Goal: Information Seeking & Learning: Understand process/instructions

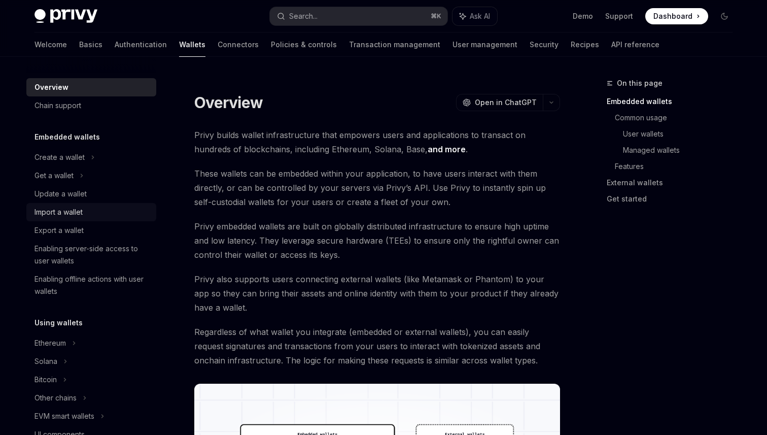
click at [84, 211] on div "Import a wallet" at bounding box center [92, 212] width 116 height 12
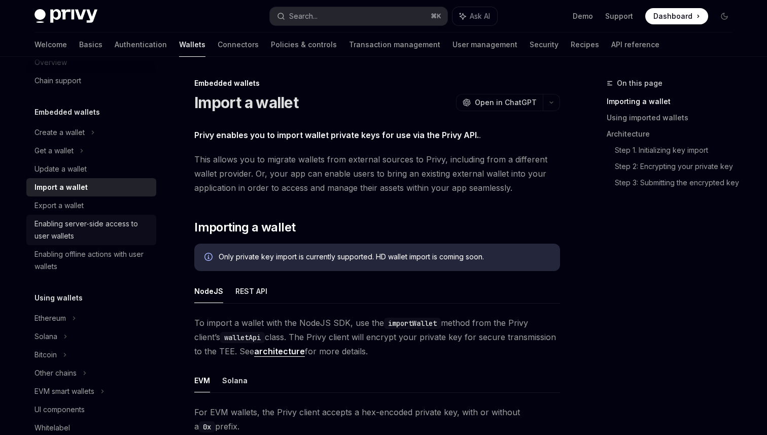
scroll to position [36, 0]
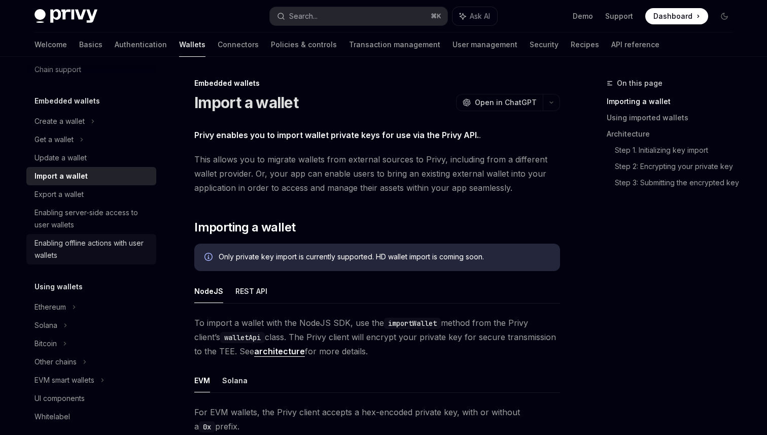
click at [144, 246] on div "Enabling offline actions with user wallets" at bounding box center [92, 249] width 116 height 24
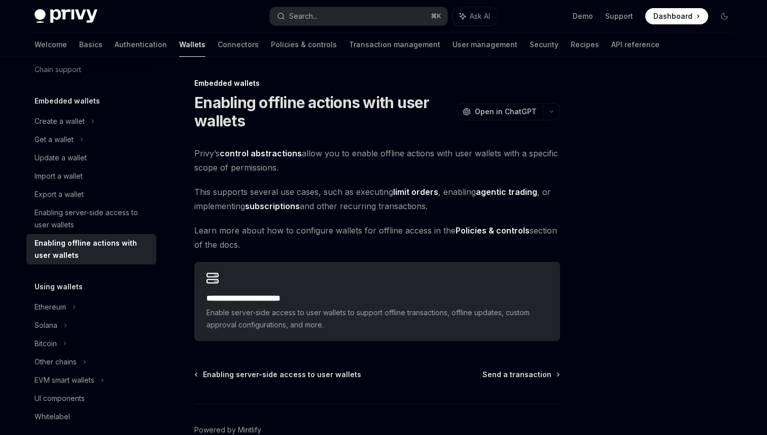
drag, startPoint x: 236, startPoint y: 167, endPoint x: 281, endPoint y: 165, distance: 45.7
click at [280, 167] on span "Privy’s control abstractions allow you to enable offline actions with user wall…" at bounding box center [377, 160] width 366 height 28
drag, startPoint x: 343, startPoint y: 191, endPoint x: 291, endPoint y: 183, distance: 52.4
click at [291, 183] on div "**********" at bounding box center [377, 243] width 366 height 195
click at [358, 189] on span "This supports several use cases, such as executing limit orders , enabling agen…" at bounding box center [377, 199] width 366 height 28
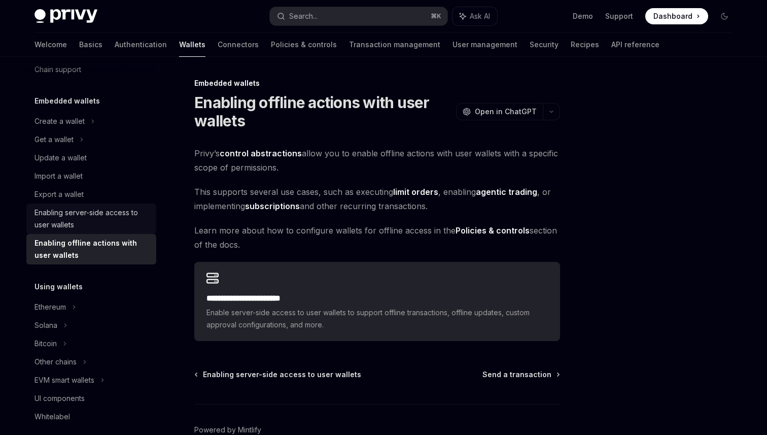
click at [83, 221] on div "Enabling server-side access to user wallets" at bounding box center [92, 218] width 116 height 24
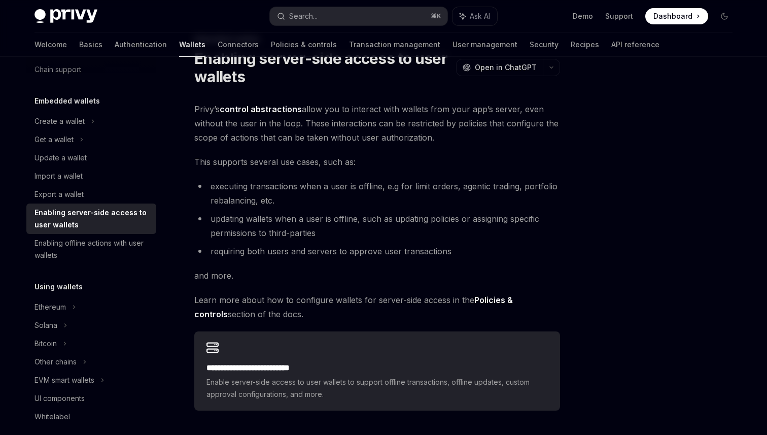
scroll to position [46, 0]
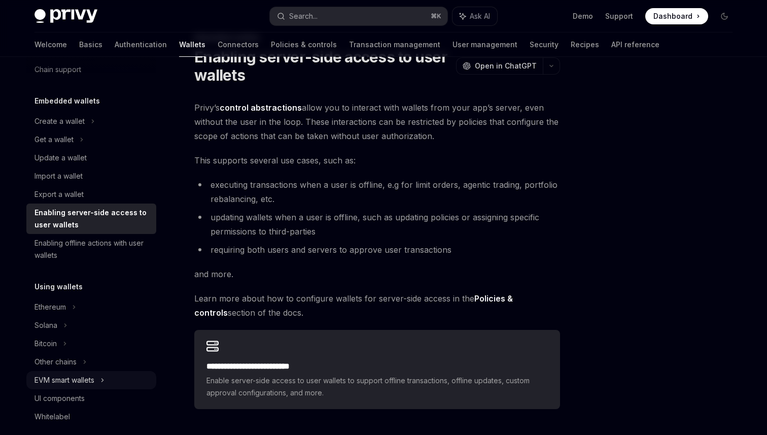
click at [104, 376] on icon at bounding box center [102, 380] width 4 height 12
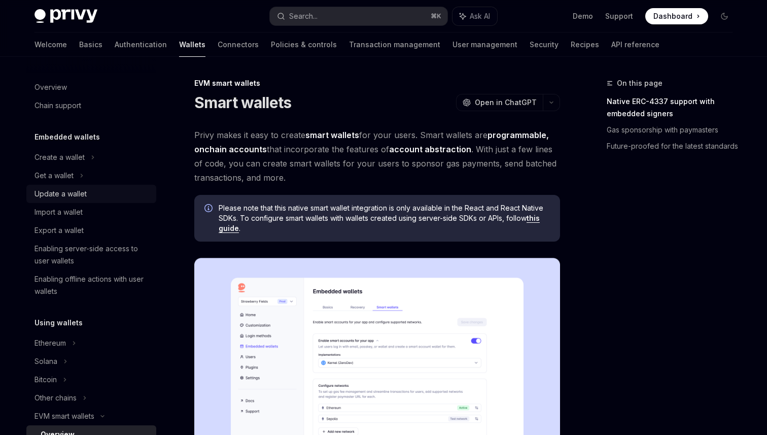
click at [85, 192] on div "Update a wallet" at bounding box center [60, 194] width 52 height 12
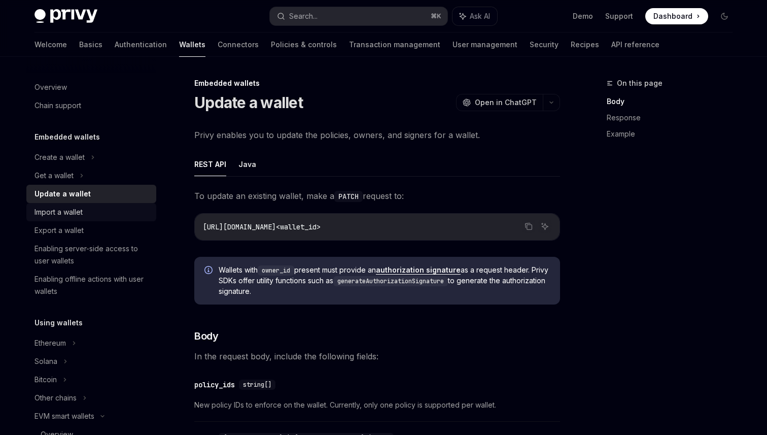
click at [68, 212] on div "Import a wallet" at bounding box center [58, 212] width 48 height 12
type textarea "*"
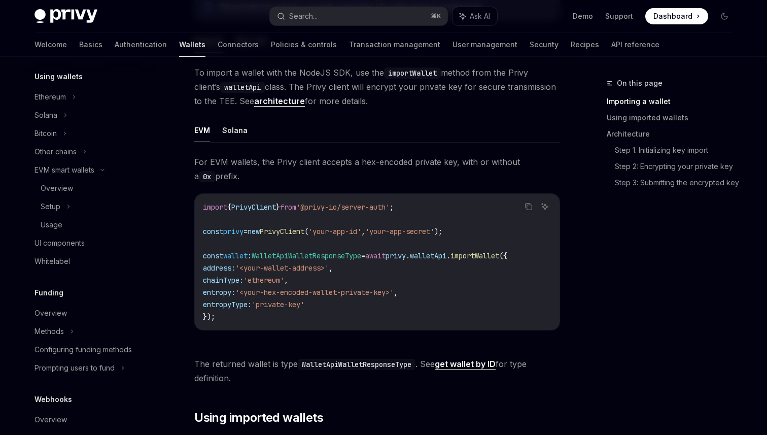
scroll to position [497, 0]
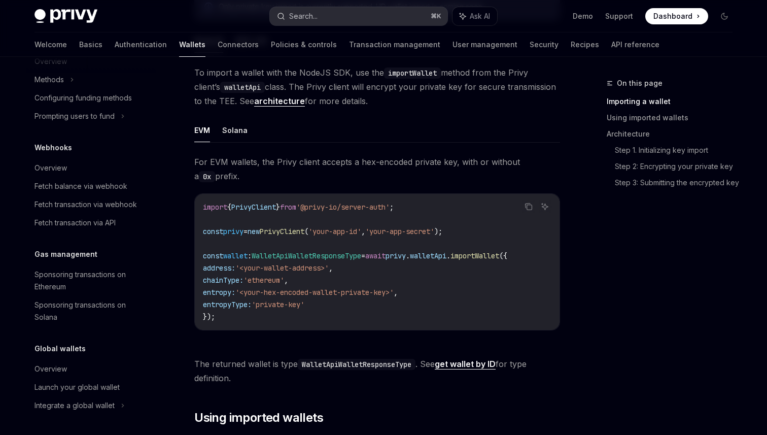
click at [335, 16] on button "Search... ⌘ K" at bounding box center [358, 16] width 177 height 18
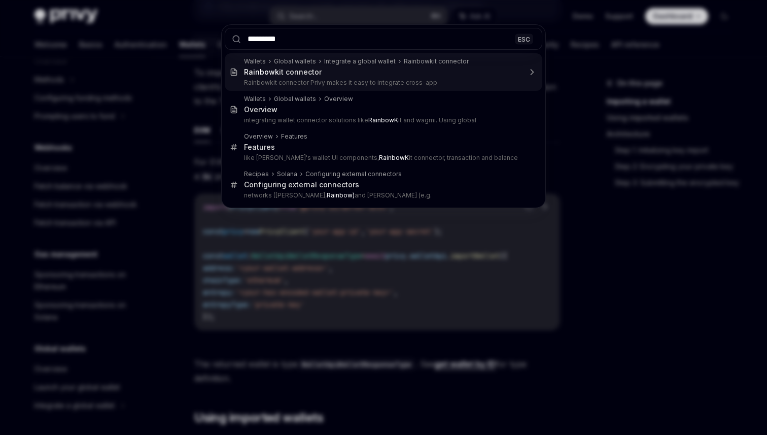
type input "**********"
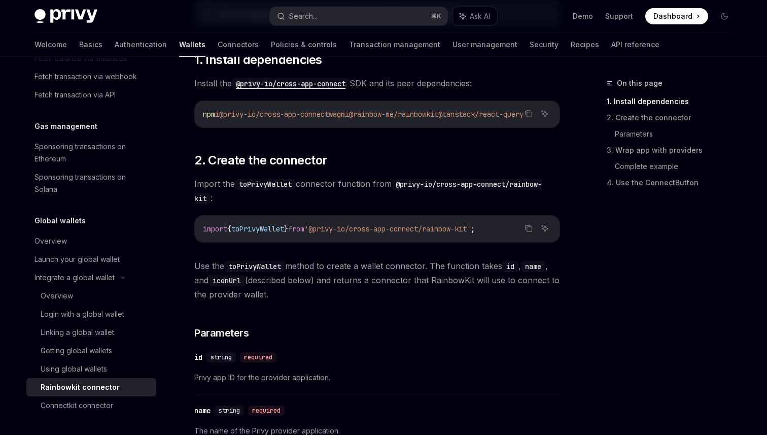
scroll to position [531, 0]
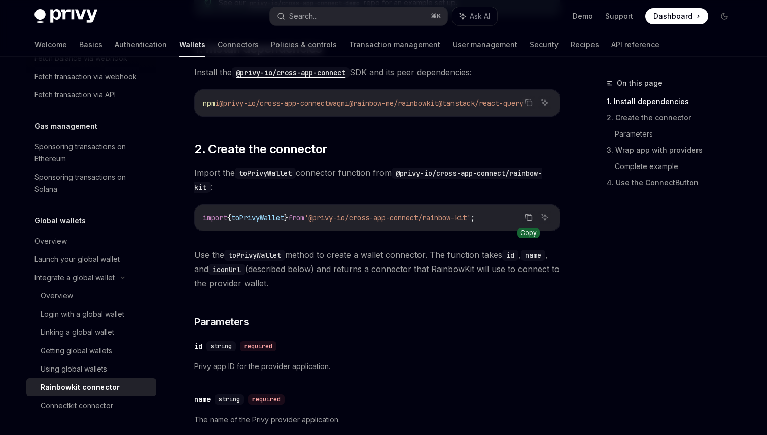
click at [527, 217] on icon "Copy the contents from the code block" at bounding box center [528, 217] width 8 height 8
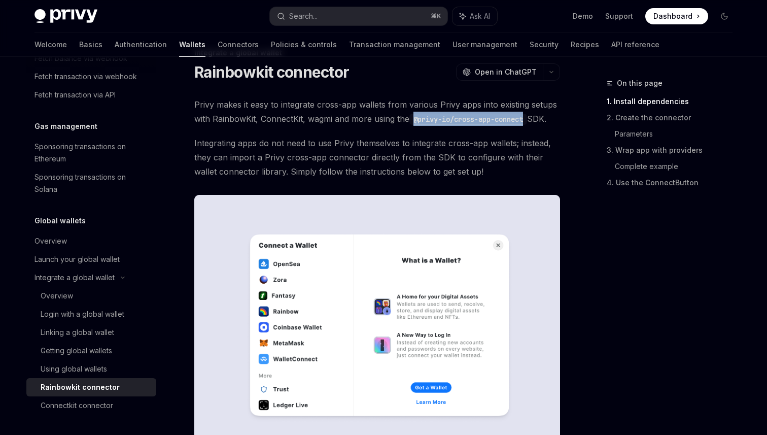
scroll to position [0, 0]
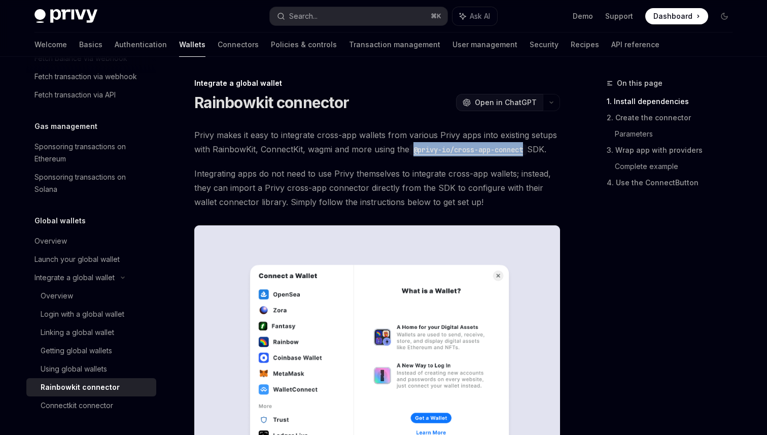
click at [494, 109] on button "OpenAI Open in ChatGPT" at bounding box center [499, 102] width 87 height 17
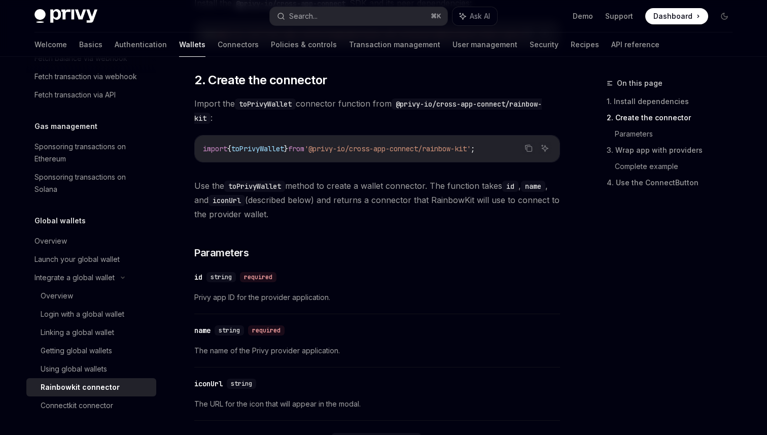
scroll to position [592, 0]
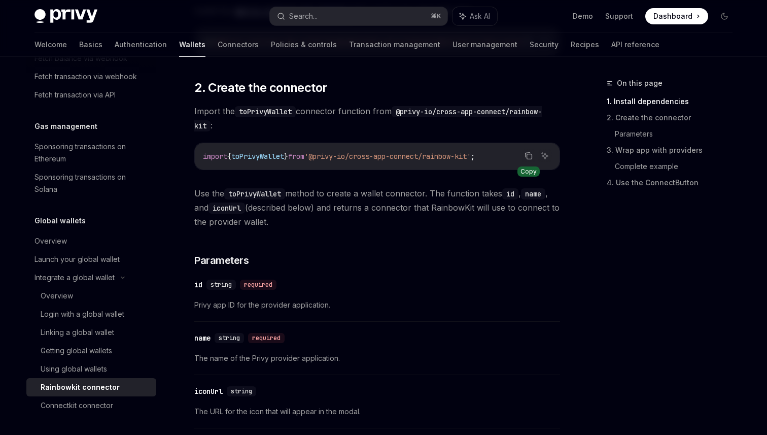
click at [527, 157] on icon "Copy the contents from the code block" at bounding box center [528, 156] width 8 height 8
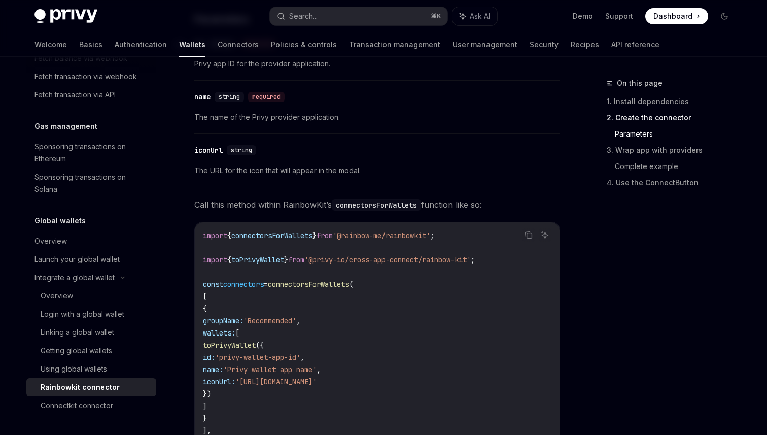
scroll to position [866, 0]
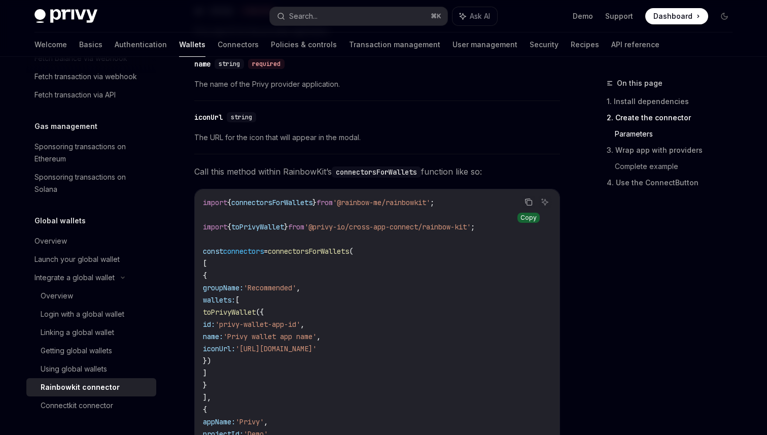
click at [524, 206] on icon "Copy the contents from the code block" at bounding box center [528, 202] width 8 height 8
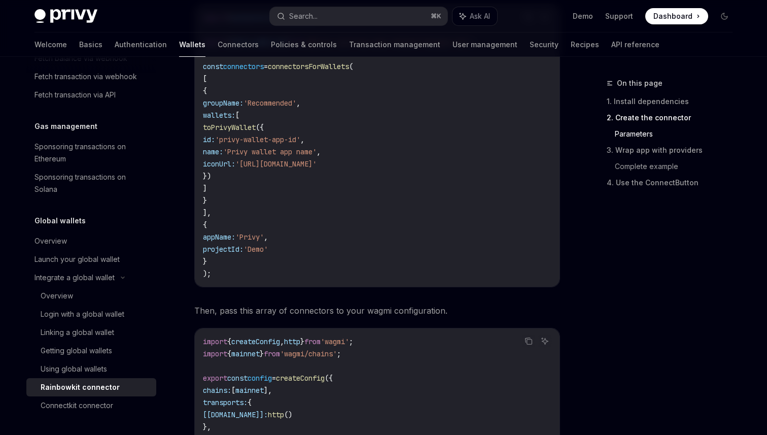
scroll to position [1149, 0]
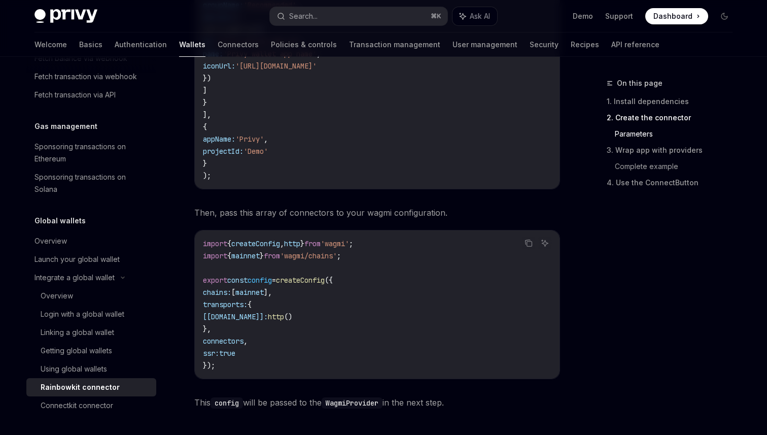
click at [399, 292] on code "import { createConfig , http } from 'wagmi' ; import { mainnet } from 'wagmi/ch…" at bounding box center [377, 304] width 348 height 134
click at [532, 247] on icon "Copy the contents from the code block" at bounding box center [528, 243] width 8 height 8
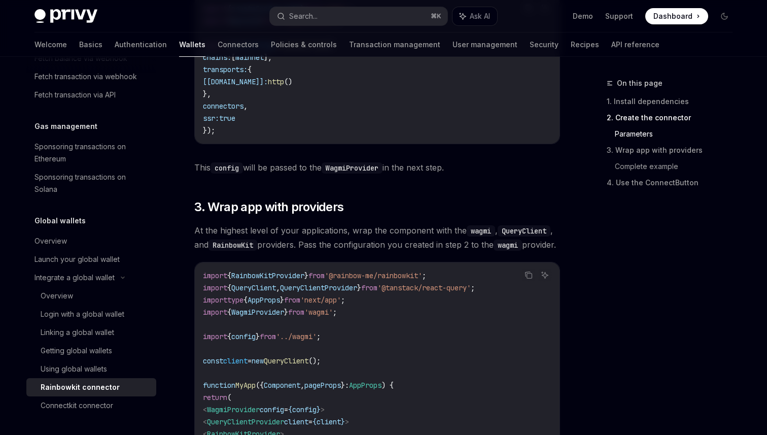
scroll to position [1319, 0]
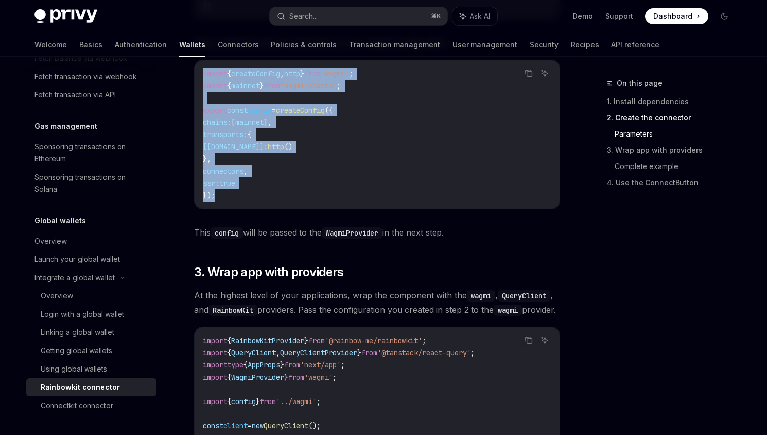
drag, startPoint x: 250, startPoint y: 206, endPoint x: 204, endPoint y: 78, distance: 136.2
click at [204, 78] on div "import { createConfig , http } from 'wagmi' ; import { mainnet } from 'wagmi/ch…" at bounding box center [377, 134] width 365 height 148
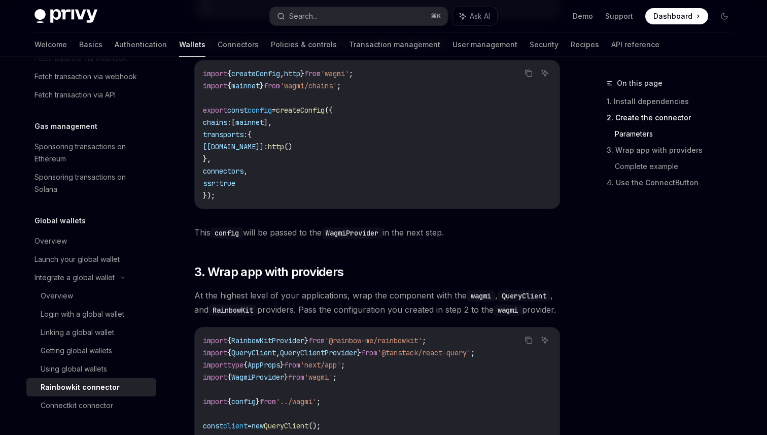
click at [357, 144] on code "import { createConfig , http } from 'wagmi' ; import { mainnet } from 'wagmi/ch…" at bounding box center [377, 134] width 348 height 134
click at [525, 74] on icon "Copy the contents from the code block" at bounding box center [527, 71] width 5 height 5
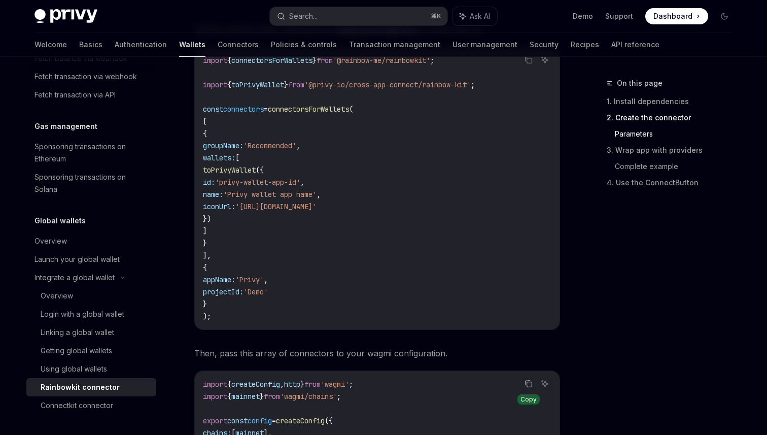
scroll to position [1172, 0]
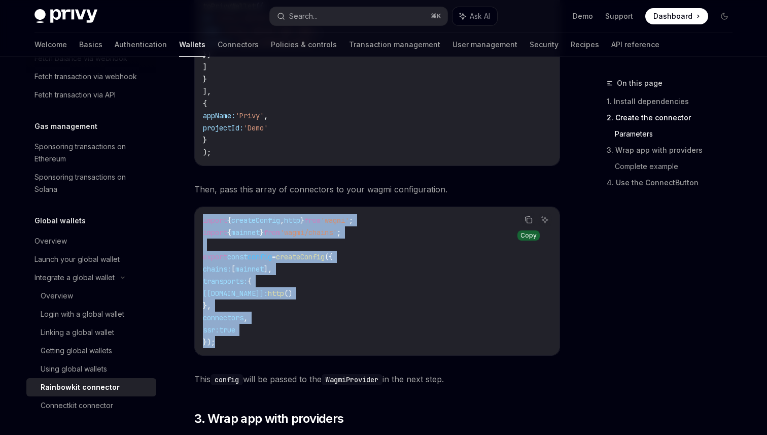
drag, startPoint x: 260, startPoint y: 344, endPoint x: 203, endPoint y: 224, distance: 132.9
click at [203, 224] on code "import { createConfig , http } from 'wagmi' ; import { mainnet } from 'wagmi/ch…" at bounding box center [377, 281] width 348 height 134
copy code "import { createConfig , http } from 'wagmi' ; import { mainnet } from 'wagmi/ch…"
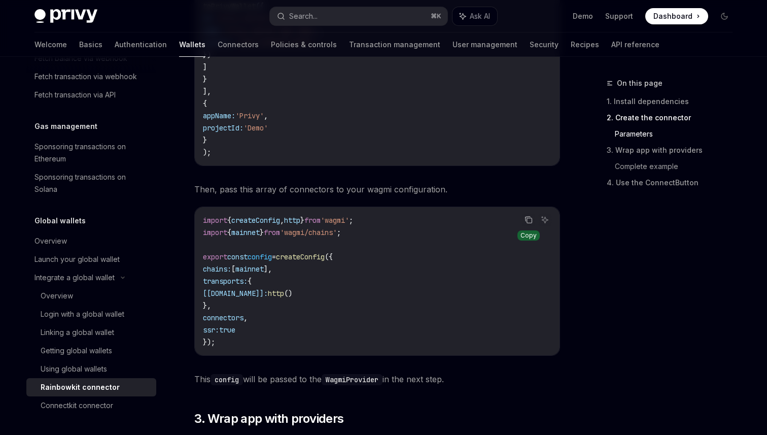
click at [326, 142] on code "import { connectorsForWallets } from '@rainbow-me/rainbowkit' ; import { toPriv…" at bounding box center [377, 24] width 348 height 268
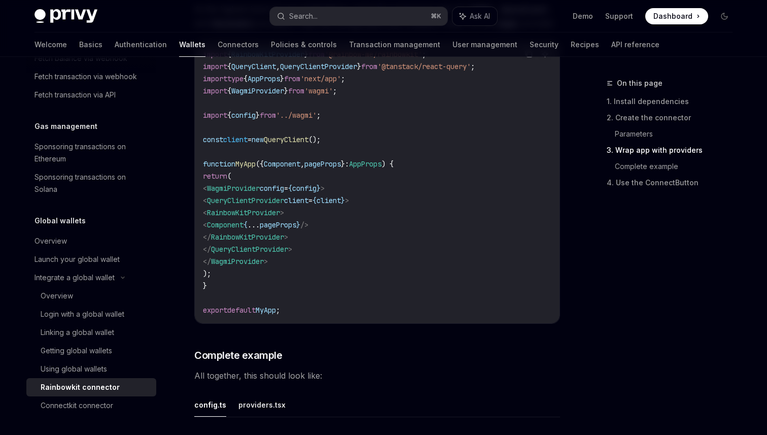
scroll to position [1524, 0]
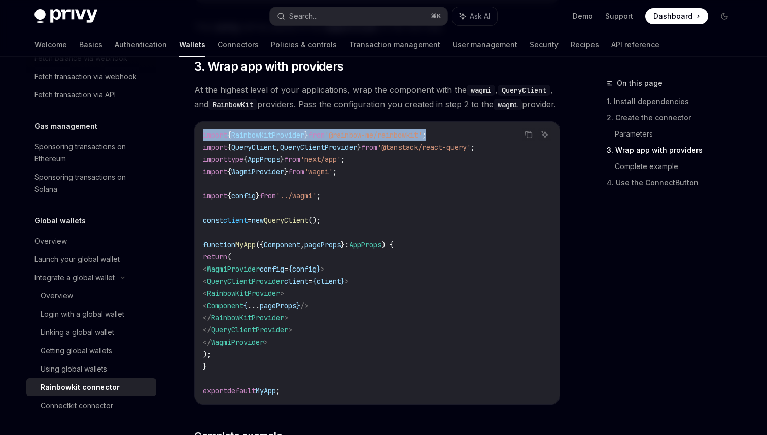
drag, startPoint x: 475, startPoint y: 150, endPoint x: 201, endPoint y: 152, distance: 273.9
click at [201, 152] on div "import { RainbowKitProvider } from '@rainbow-me/rainbowkit' ; import { QueryCli…" at bounding box center [377, 263] width 365 height 282
copy span "import { RainbowKitProvider } from '@rainbow-me/rainbowkit' ;"
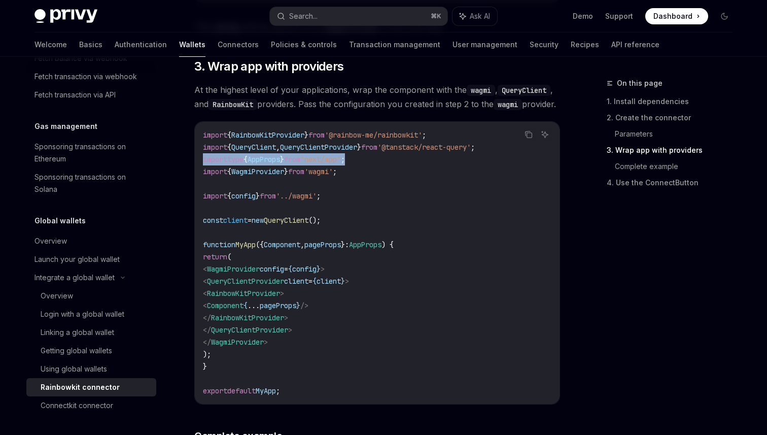
drag, startPoint x: 380, startPoint y: 177, endPoint x: 196, endPoint y: 177, distance: 184.1
click at [196, 177] on div "import { RainbowKitProvider } from '@rainbow-me/rainbowkit' ; import { QueryCli…" at bounding box center [377, 263] width 365 height 282
copy span "import type { AppProps } from 'next/app' ;"
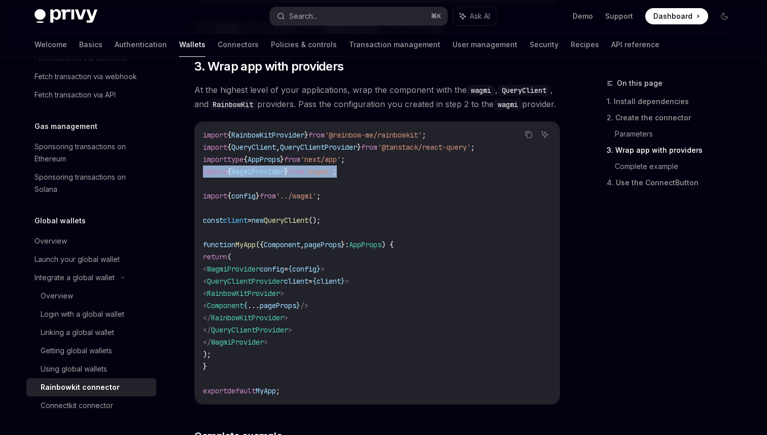
drag, startPoint x: 367, startPoint y: 189, endPoint x: 202, endPoint y: 188, distance: 164.8
click at [202, 188] on div "import { RainbowKitProvider } from '@rainbow-me/rainbowkit' ; import { QueryCli…" at bounding box center [377, 263] width 365 height 282
copy span "import { WagmiProvider } from 'wagmi' ;"
click at [348, 214] on code "import { RainbowKitProvider } from '@rainbow-me/rainbowkit' ; import { QueryCli…" at bounding box center [377, 263] width 348 height 268
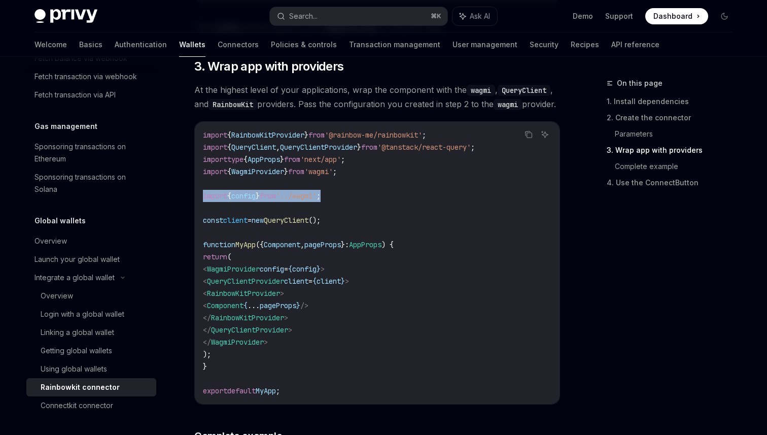
drag, startPoint x: 357, startPoint y: 214, endPoint x: 201, endPoint y: 212, distance: 155.2
click at [201, 212] on div "import { RainbowKitProvider } from '@rainbow-me/rainbowkit' ; import { QueryCli…" at bounding box center [377, 263] width 365 height 282
copy span "import { config } from '../wagmi' ;"
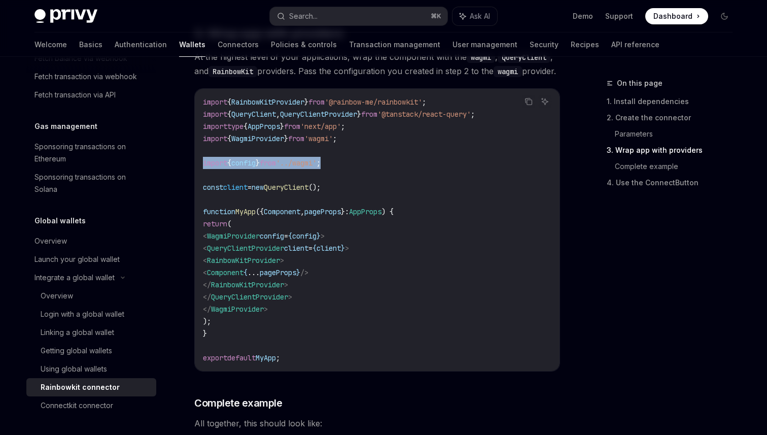
scroll to position [1558, 0]
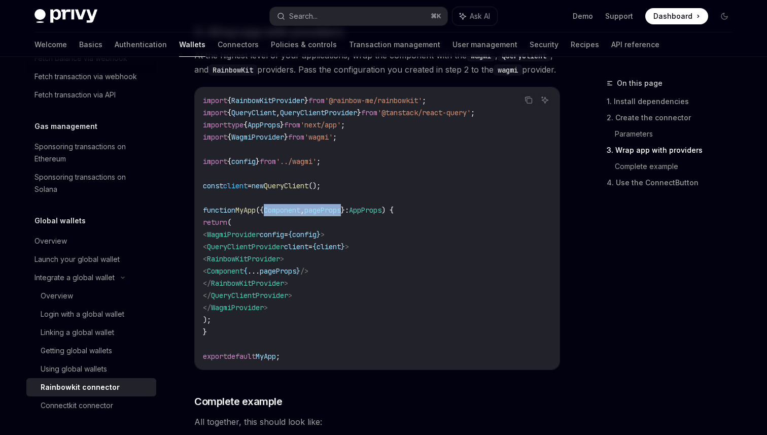
drag, startPoint x: 272, startPoint y: 228, endPoint x: 355, endPoint y: 229, distance: 83.2
click at [355, 215] on span "function MyApp ({ Component , pageProps } : AppProps ) {" at bounding box center [298, 209] width 191 height 9
copy span "Component , pageProps"
click at [393, 234] on code "import { RainbowKitProvider } from '@rainbow-me/rainbowkit' ; import { QueryCli…" at bounding box center [377, 228] width 348 height 268
drag, startPoint x: 403, startPoint y: 227, endPoint x: 267, endPoint y: 223, distance: 135.5
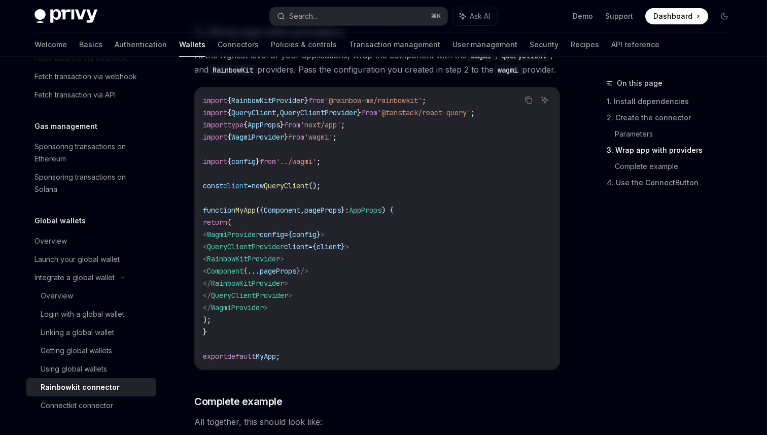
click at [267, 215] on span "function MyApp ({ Component , pageProps } : AppProps ) {" at bounding box center [298, 209] width 191 height 9
copy span "{ Component , pageProps } : AppProps"
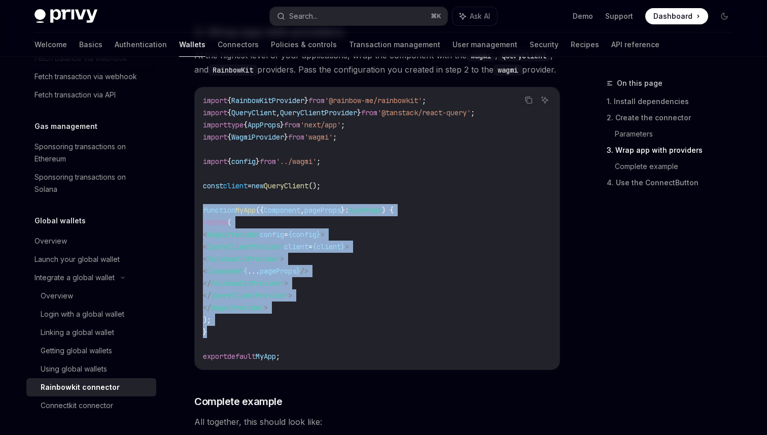
drag, startPoint x: 234, startPoint y: 349, endPoint x: 203, endPoint y: 229, distance: 124.0
click at [203, 229] on code "import { RainbowKitProvider } from '@rainbow-me/rainbowkit' ; import { QueryCli…" at bounding box center [377, 228] width 348 height 268
copy code "function MyApp ({ Component , pageProps } : AppProps ) { return ( < WagmiProvid…"
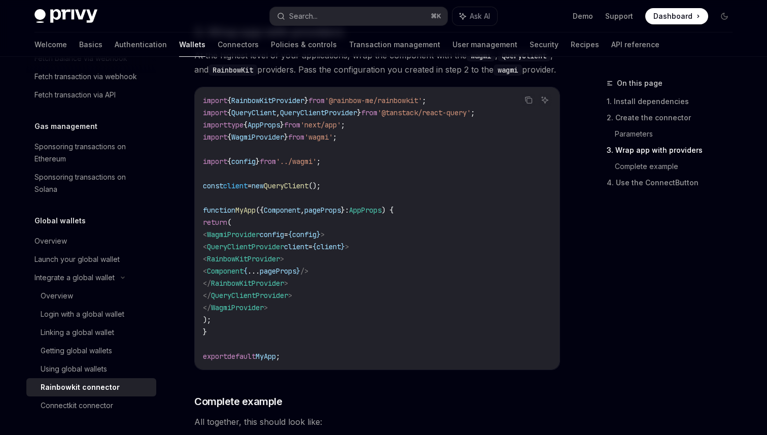
click at [417, 155] on code "import { RainbowKitProvider } from '@rainbow-me/rainbowkit' ; import { QueryCli…" at bounding box center [377, 228] width 348 height 268
drag, startPoint x: 372, startPoint y: 288, endPoint x: 245, endPoint y: 290, distance: 126.8
click at [245, 290] on code "import { RainbowKitProvider } from '@rainbow-me/rainbowkit' ; import { QueryCli…" at bounding box center [377, 228] width 348 height 268
copy span "< Component { ... pageProps } />"
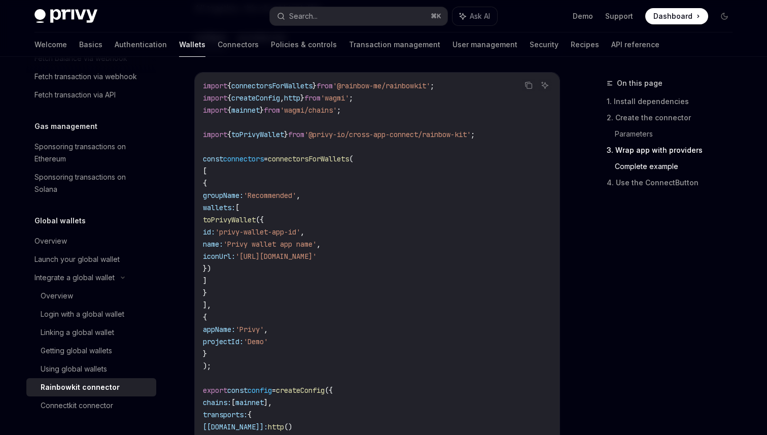
scroll to position [1966, 0]
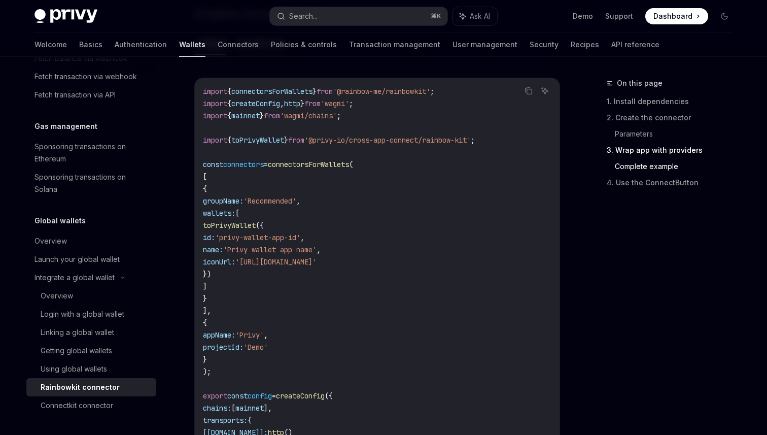
click at [270, 55] on button "providers.tsx" at bounding box center [261, 43] width 47 height 24
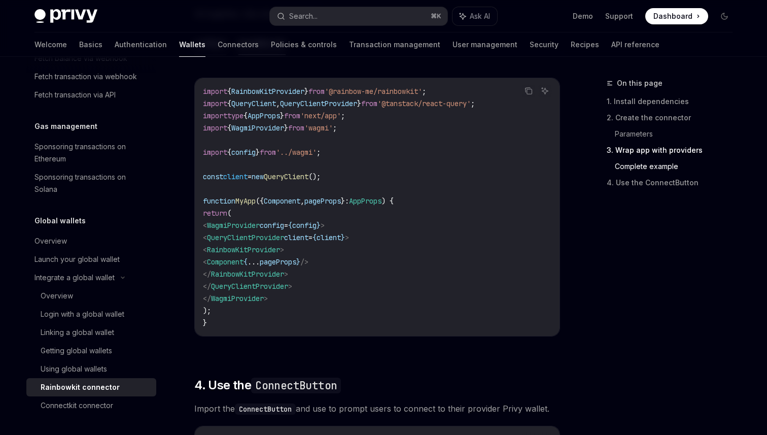
click at [218, 55] on button "config.ts" at bounding box center [210, 43] width 32 height 24
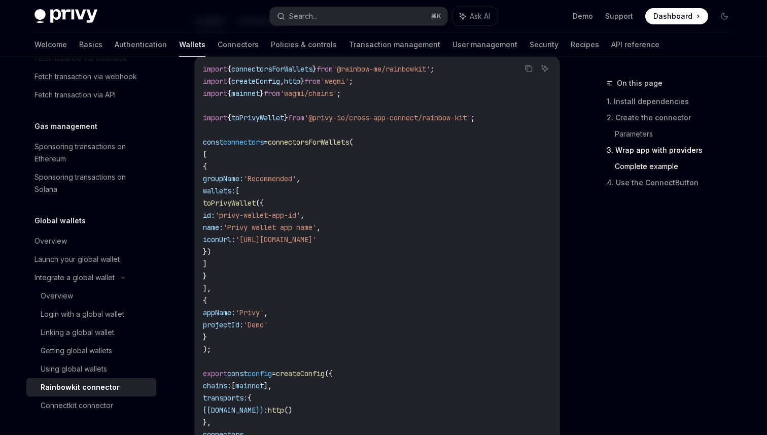
scroll to position [1994, 0]
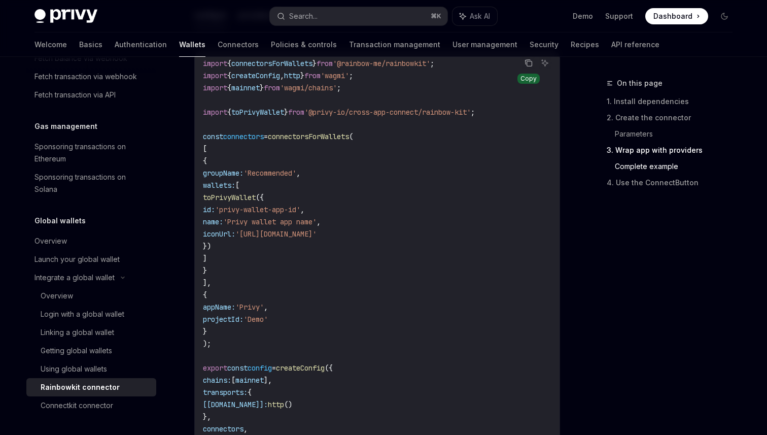
click at [526, 64] on icon "Copy the contents from the code block" at bounding box center [527, 61] width 5 height 5
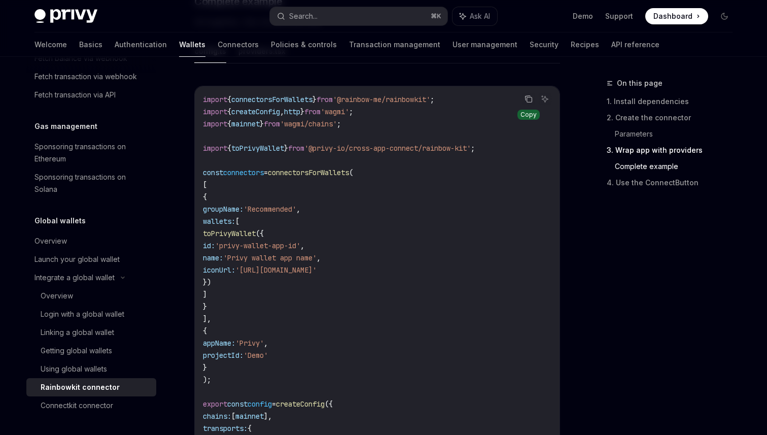
scroll to position [1956, 0]
click at [372, 142] on code "import { connectorsForWallets } from '@rainbow-me/rainbowkit' ; import { create…" at bounding box center [377, 296] width 348 height 402
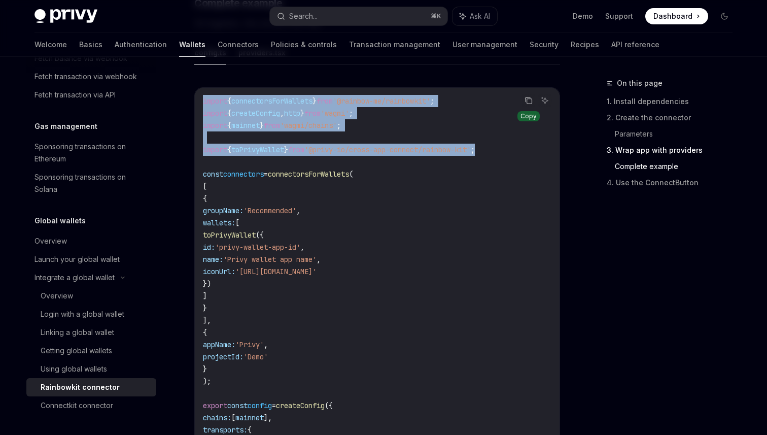
drag, startPoint x: 515, startPoint y: 167, endPoint x: 201, endPoint y: 122, distance: 317.1
click at [201, 122] on div "import { connectorsForWallets } from '@rainbow-me/rainbowkit' ; import { create…" at bounding box center [377, 296] width 365 height 416
copy code "import { connectorsForWallets } from '@rainbow-me/rainbowkit' ; import { create…"
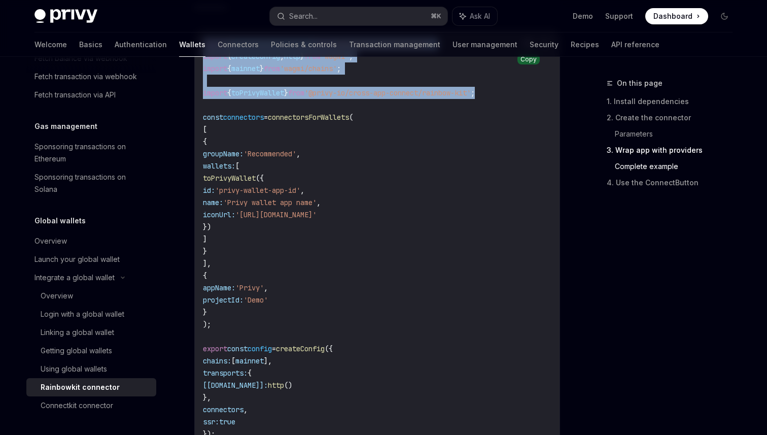
scroll to position [2017, 0]
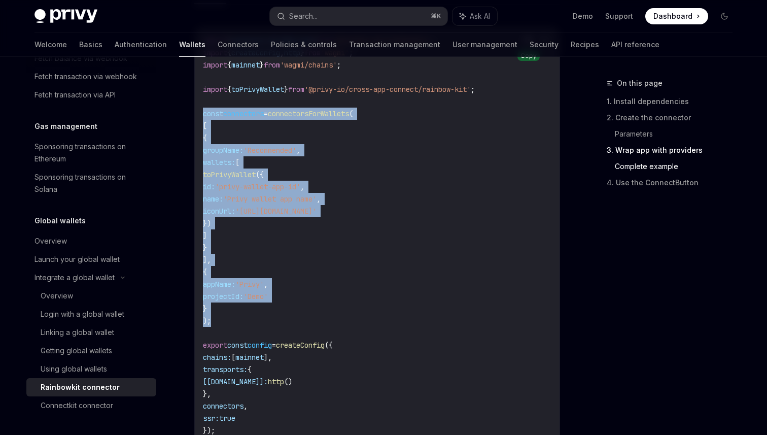
drag, startPoint x: 229, startPoint y: 339, endPoint x: 188, endPoint y: 131, distance: 212.0
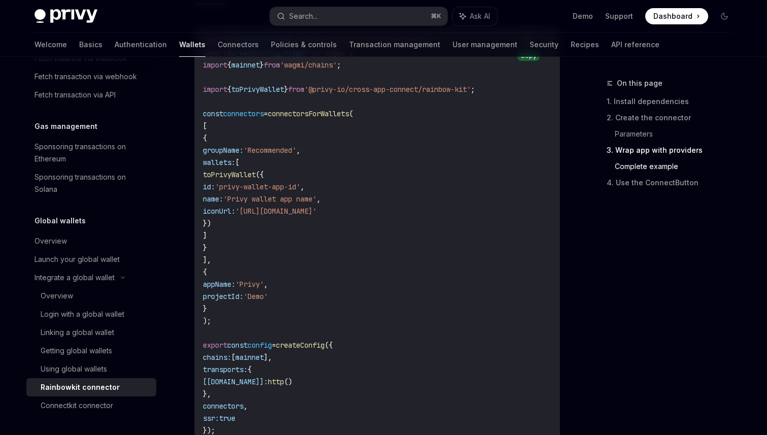
click at [305, 302] on code "import { connectorsForWallets } from '@rainbow-me/rainbowkit' ; import { create…" at bounding box center [377, 235] width 348 height 402
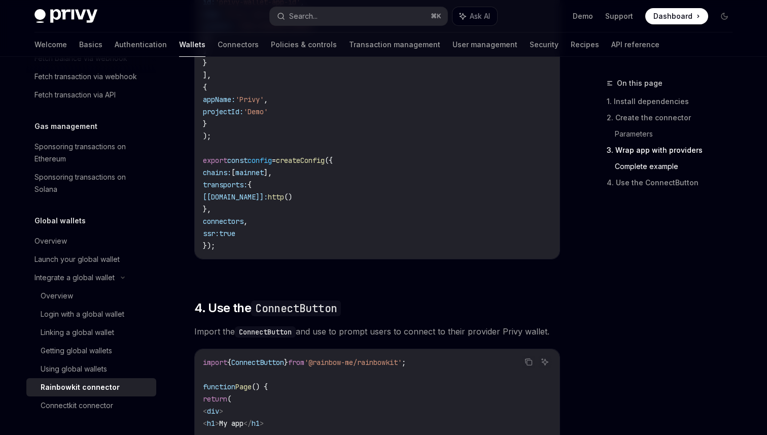
scroll to position [2202, 0]
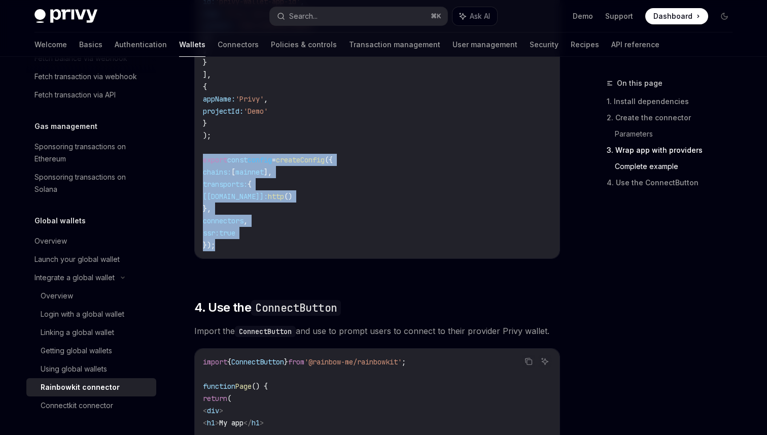
drag, startPoint x: 250, startPoint y: 263, endPoint x: 197, endPoint y: 181, distance: 97.4
click at [197, 181] on div "import { connectorsForWallets } from '@rainbow-me/rainbowkit' ; import { create…" at bounding box center [377, 50] width 365 height 416
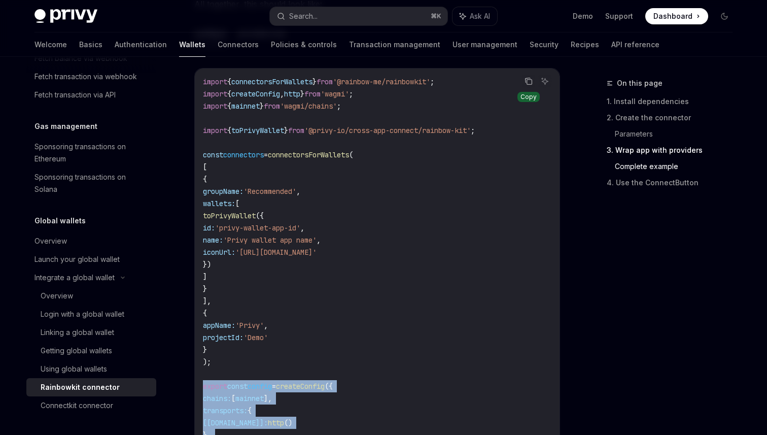
scroll to position [1949, 0]
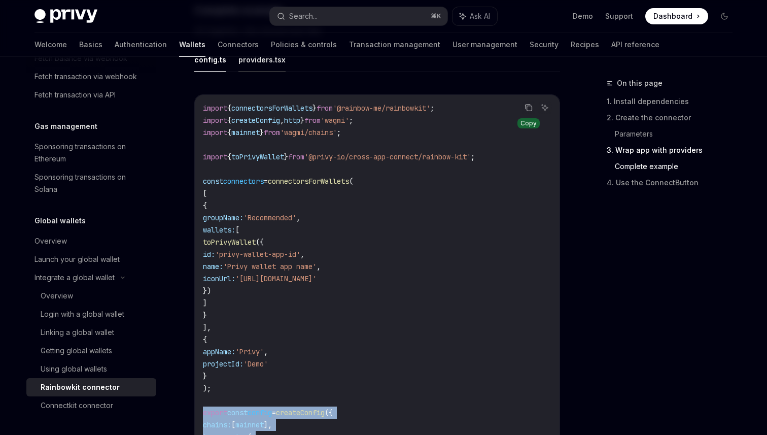
click at [264, 72] on button "providers.tsx" at bounding box center [261, 60] width 47 height 24
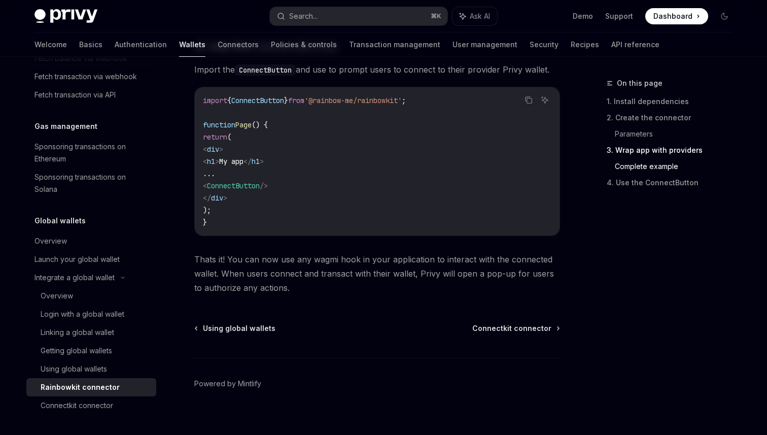
scroll to position [2291, 0]
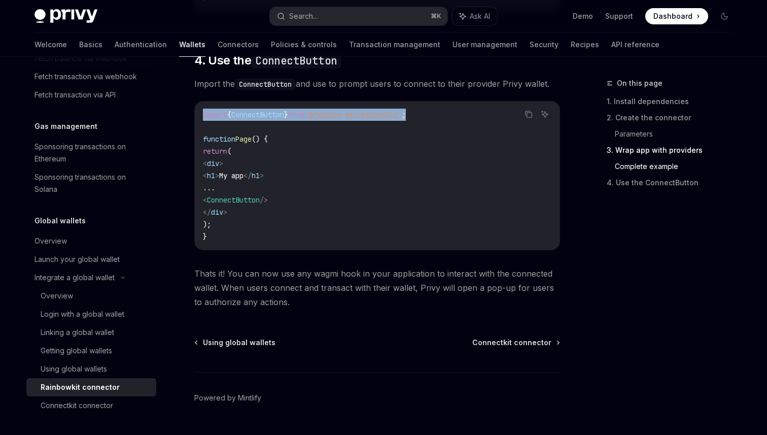
drag, startPoint x: 384, startPoint y: 133, endPoint x: 201, endPoint y: 135, distance: 183.6
click at [201, 135] on div "import { ConnectButton } from '@rainbow-me/rainbowkit' ; function Page () { ret…" at bounding box center [377, 175] width 365 height 148
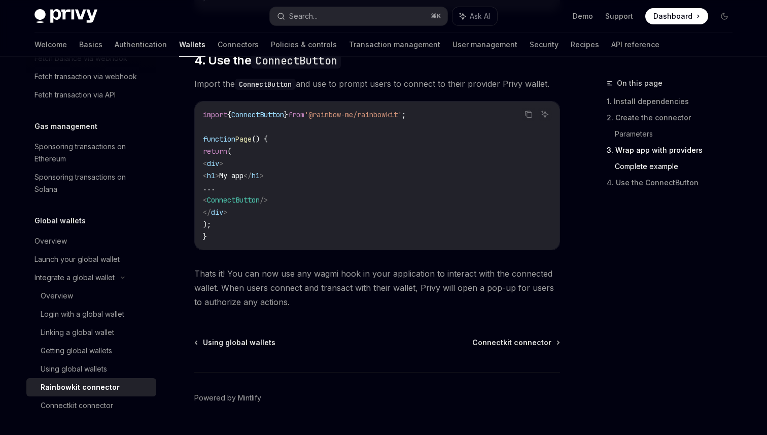
click at [302, 219] on code "import { ConnectButton } from '@rainbow-me/rainbowkit' ; function Page () { ret…" at bounding box center [377, 176] width 348 height 134
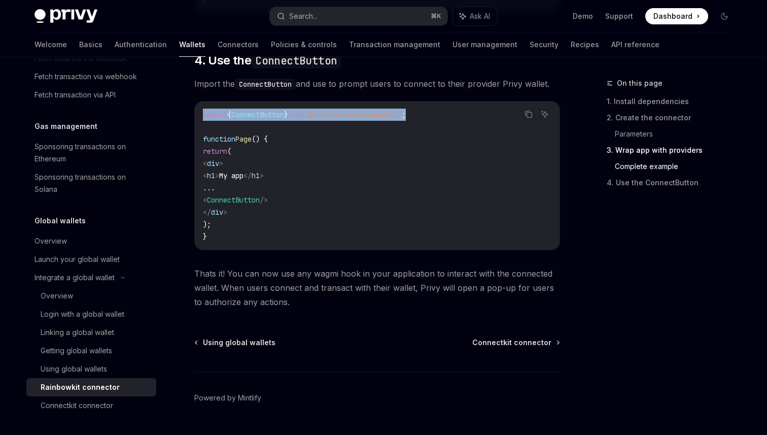
drag, startPoint x: 438, startPoint y: 133, endPoint x: 203, endPoint y: 132, distance: 234.8
click at [203, 132] on code "import { ConnectButton } from '@rainbow-me/rainbowkit' ; function Page () { ret…" at bounding box center [377, 176] width 348 height 134
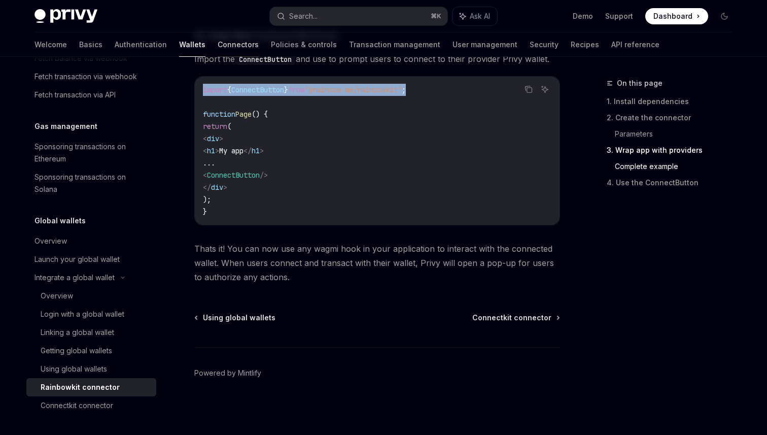
click at [218, 45] on link "Connectors" at bounding box center [238, 44] width 41 height 24
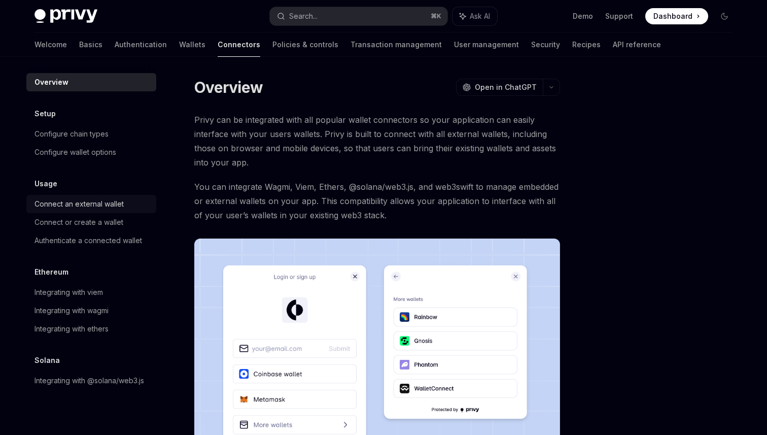
click at [100, 206] on div "Connect an external wallet" at bounding box center [78, 204] width 89 height 12
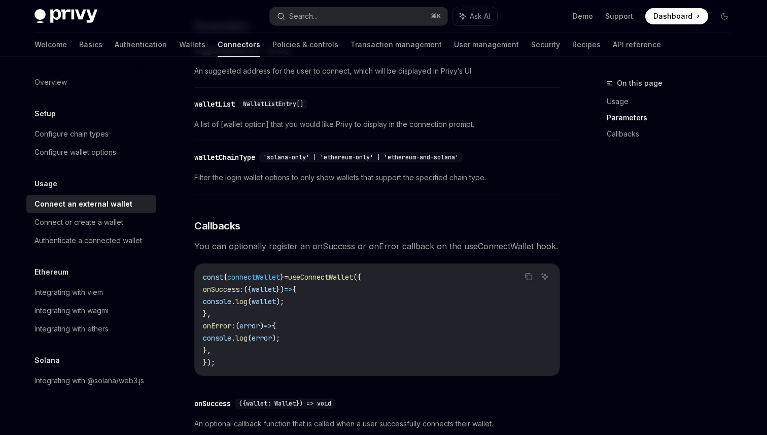
scroll to position [276, 0]
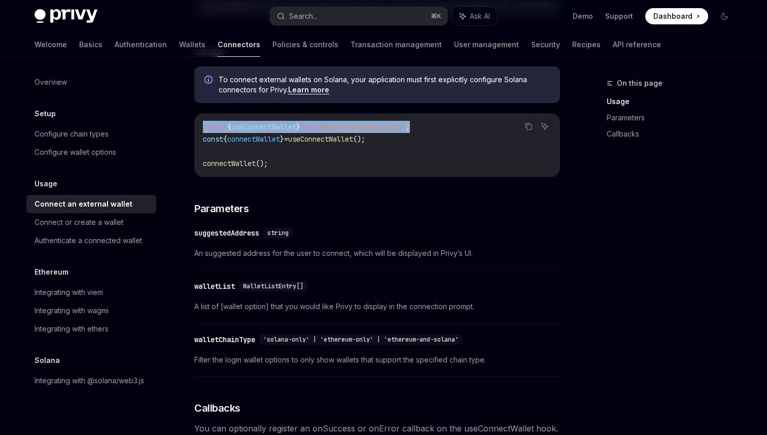
drag, startPoint x: 441, startPoint y: 128, endPoint x: 192, endPoint y: 129, distance: 248.5
click at [192, 129] on div "Usage Connect an external wallet OpenAI Open in ChatGPT OpenAI Open in ChatGPT …" at bounding box center [282, 316] width 560 height 1030
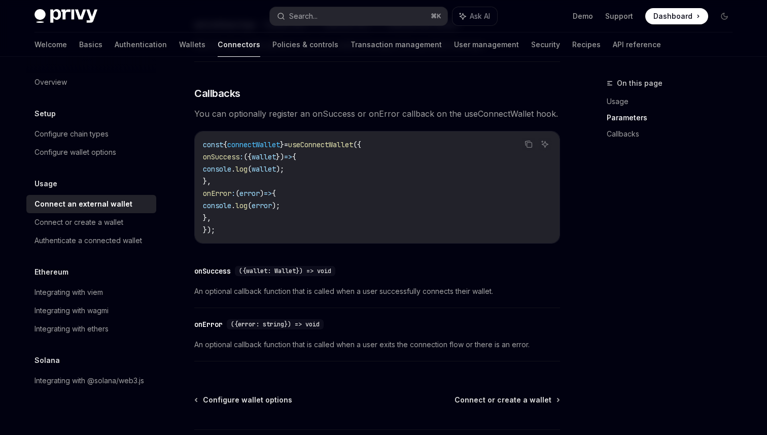
scroll to position [592, 0]
click at [92, 308] on div "Integrating with wagmi" at bounding box center [71, 310] width 74 height 12
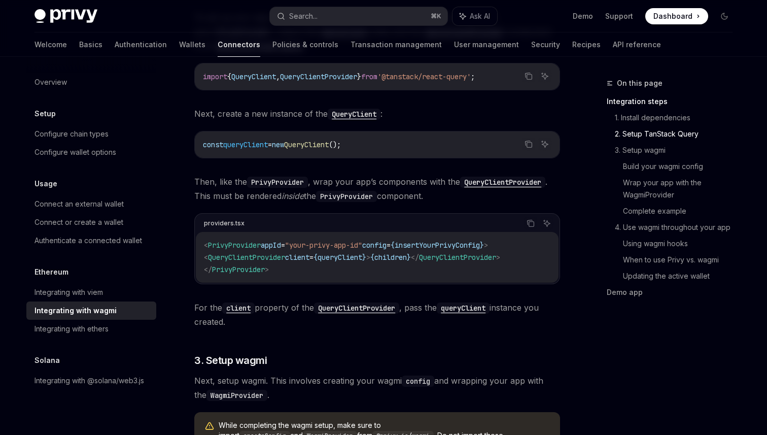
scroll to position [507, 0]
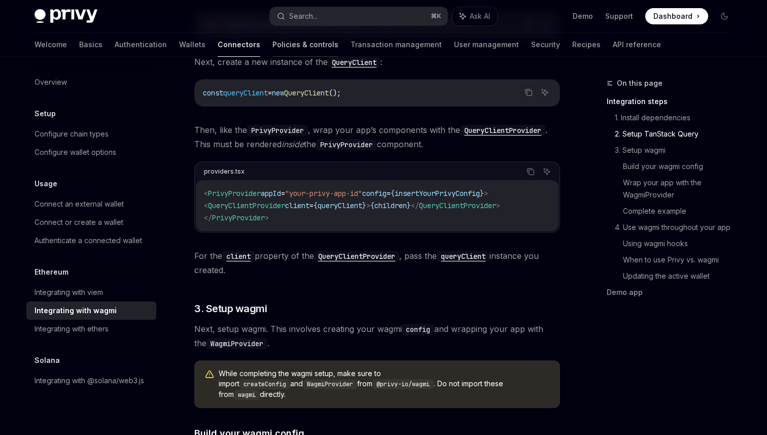
click at [272, 51] on link "Policies & controls" at bounding box center [305, 44] width 66 height 24
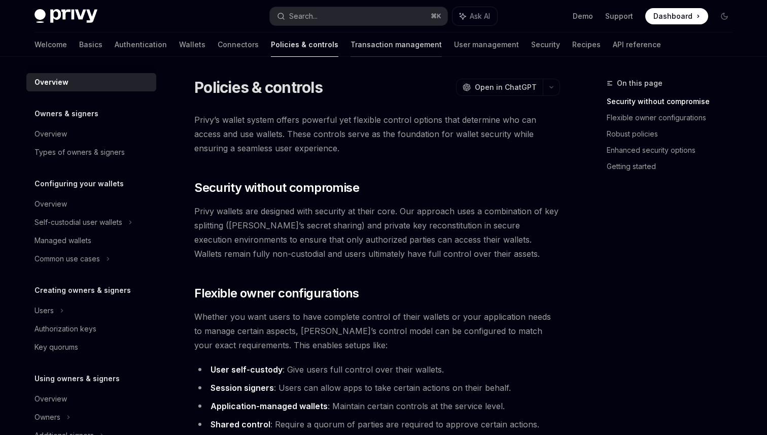
click at [350, 50] on link "Transaction management" at bounding box center [395, 44] width 91 height 24
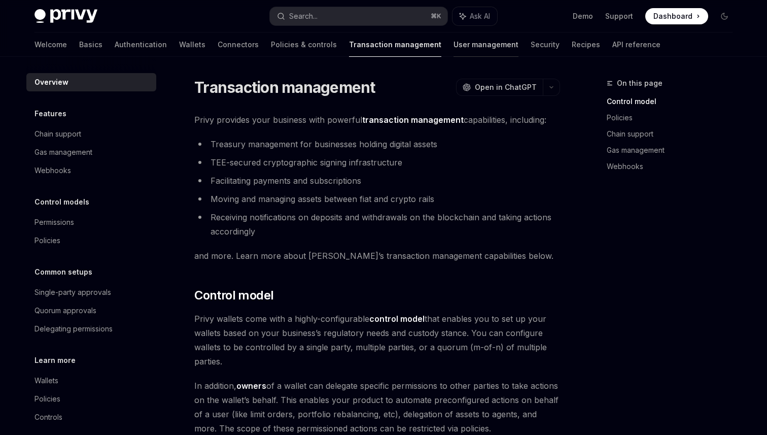
click at [453, 43] on link "User management" at bounding box center [485, 44] width 65 height 24
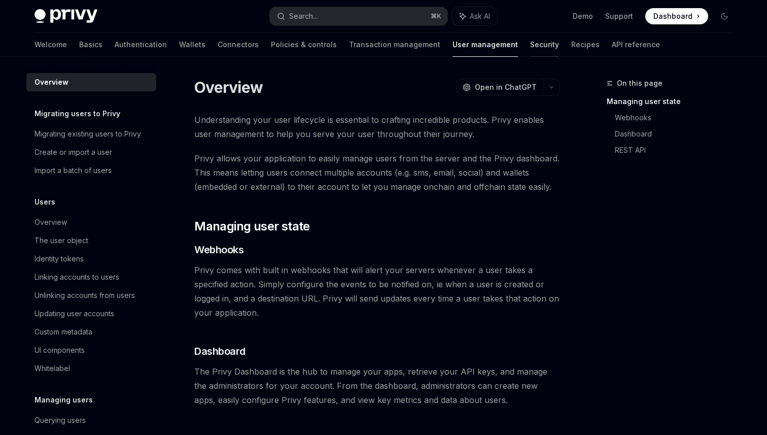
click at [530, 37] on link "Security" at bounding box center [544, 44] width 29 height 24
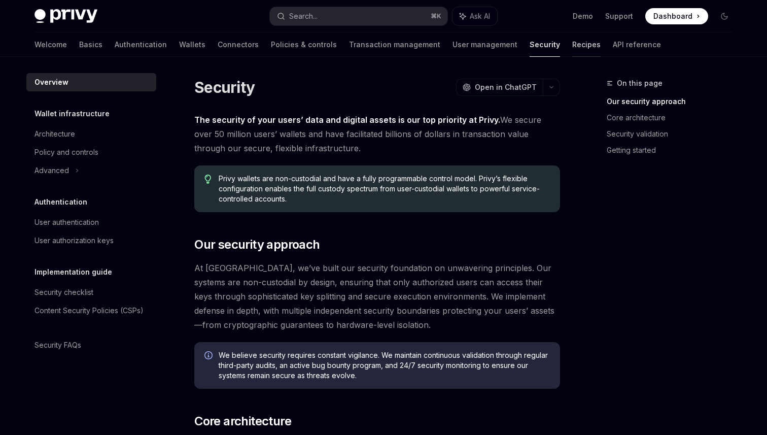
click at [572, 52] on link "Recipes" at bounding box center [586, 44] width 28 height 24
type textarea "*"
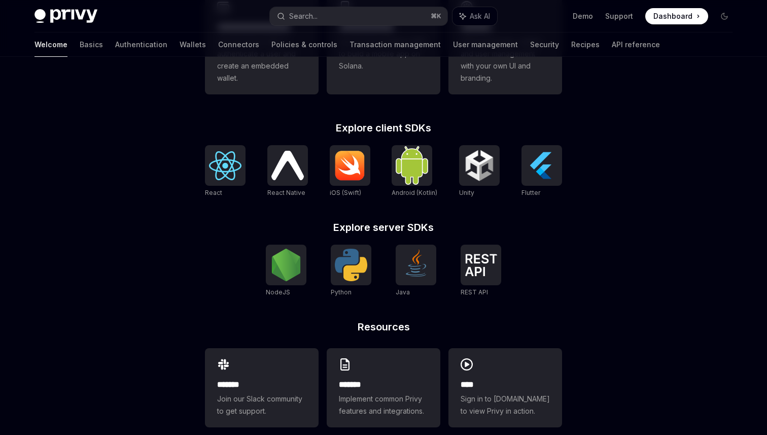
scroll to position [300, 0]
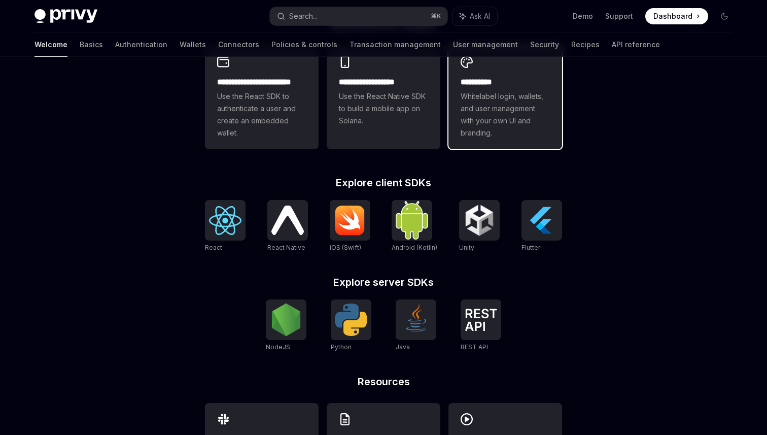
click at [476, 119] on span "Whitelabel login, wallets, and user management with your own UI and branding." at bounding box center [504, 114] width 89 height 49
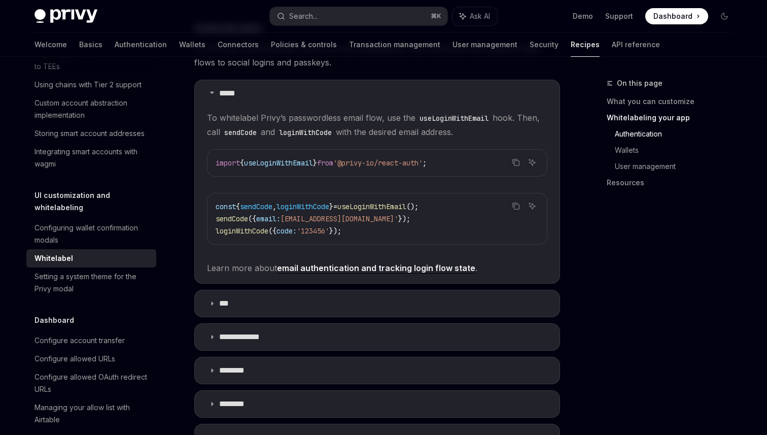
scroll to position [552, 0]
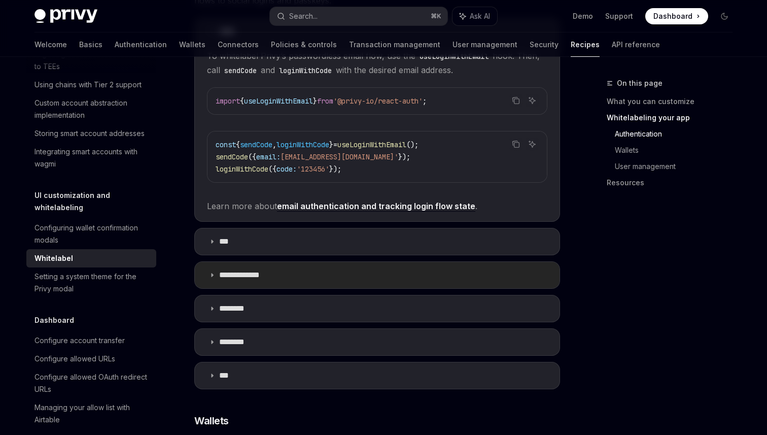
click at [259, 270] on p "**********" at bounding box center [243, 275] width 49 height 10
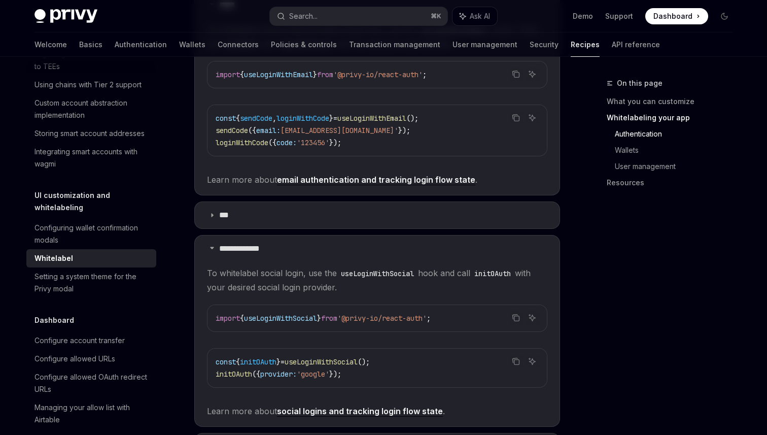
scroll to position [581, 0]
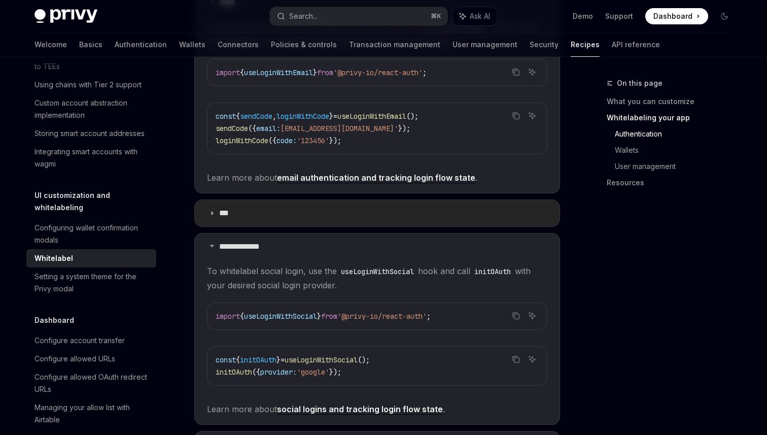
click at [253, 205] on summary "***" at bounding box center [377, 213] width 365 height 26
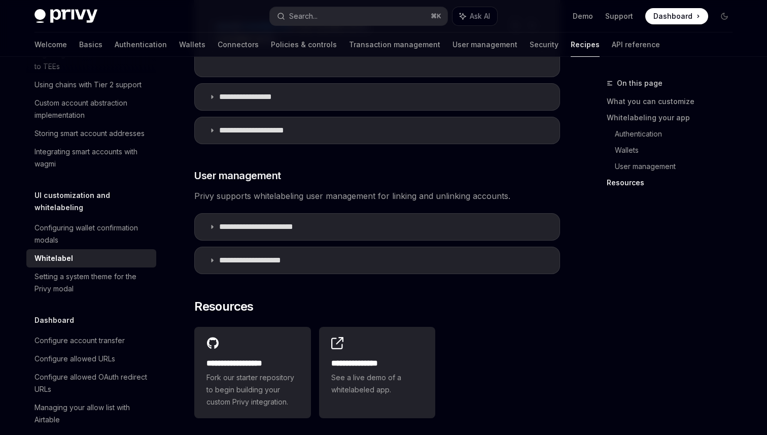
scroll to position [1694, 0]
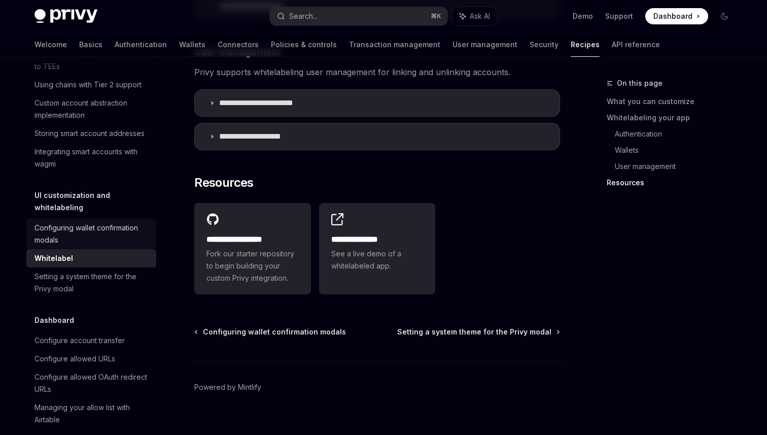
click at [99, 222] on div "Configuring wallet confirmation modals" at bounding box center [92, 234] width 116 height 24
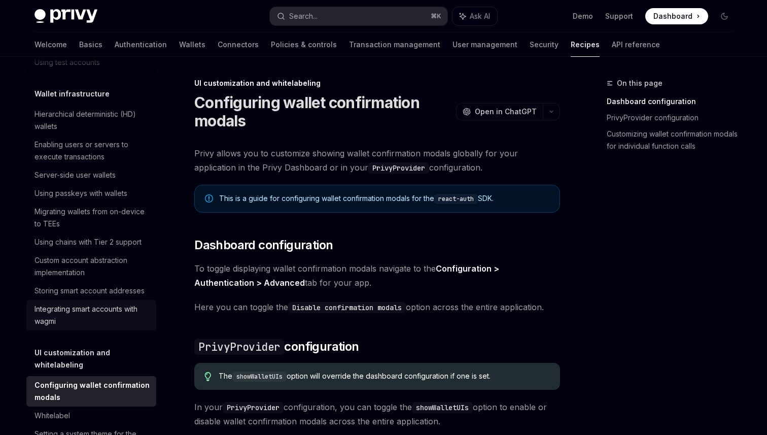
scroll to position [223, 0]
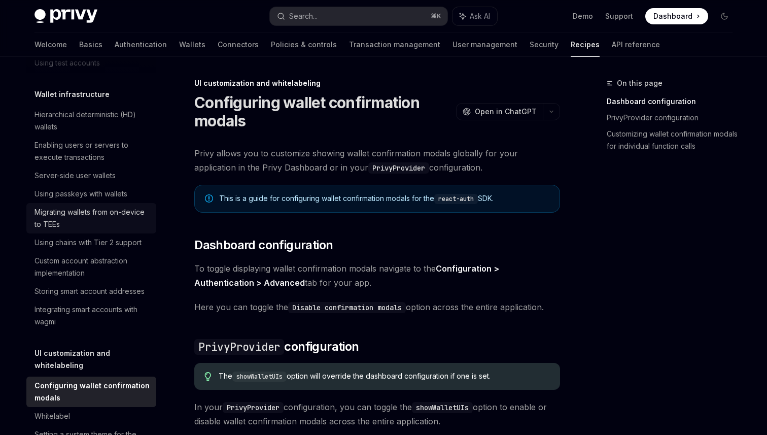
click at [103, 212] on div "Migrating wallets from on-device to TEEs" at bounding box center [92, 218] width 116 height 24
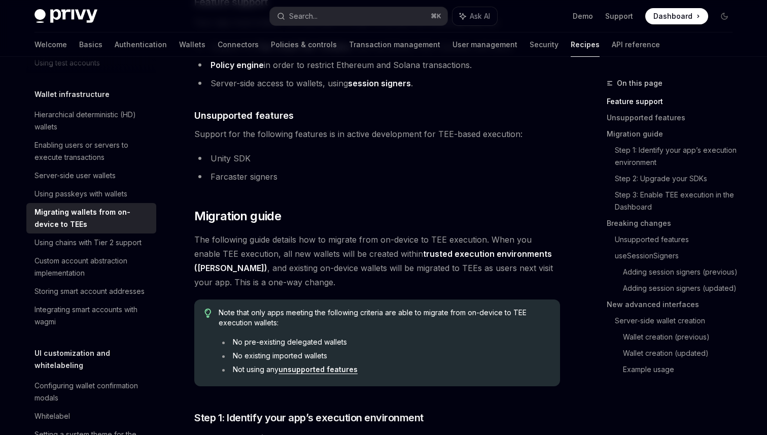
scroll to position [372, 0]
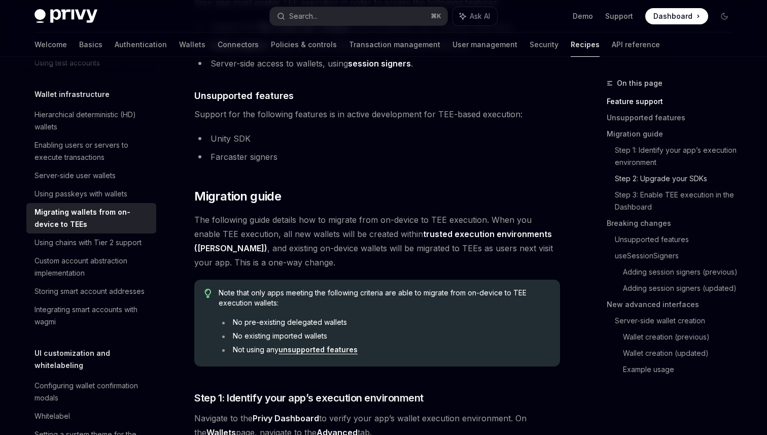
click at [666, 177] on link "Step 2: Upgrade your SDKs" at bounding box center [678, 178] width 126 height 16
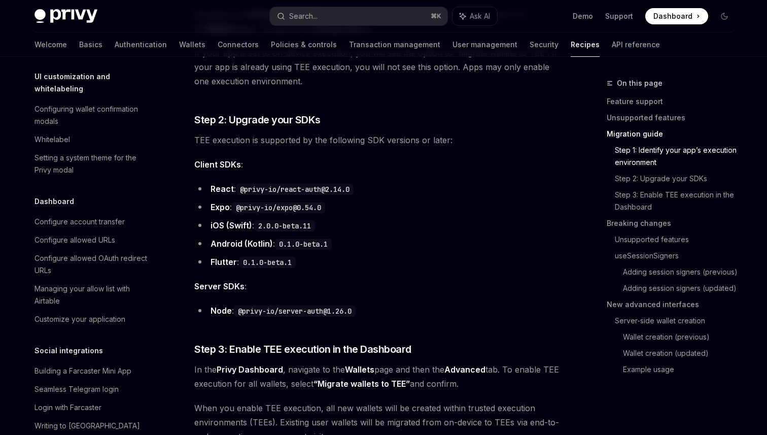
scroll to position [700, 0]
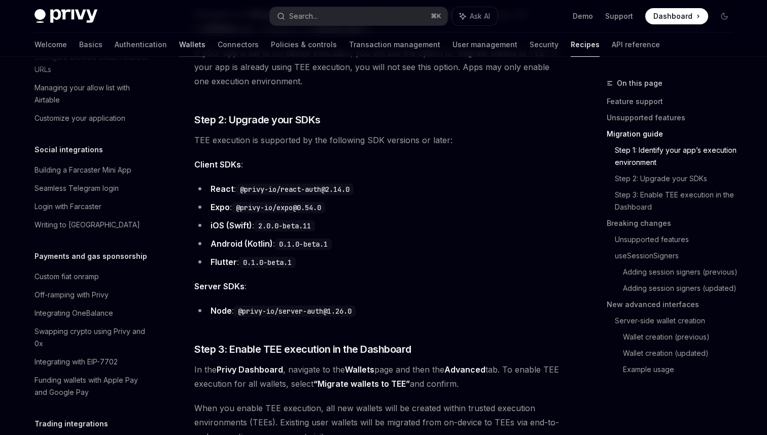
click at [179, 43] on link "Wallets" at bounding box center [192, 44] width 26 height 24
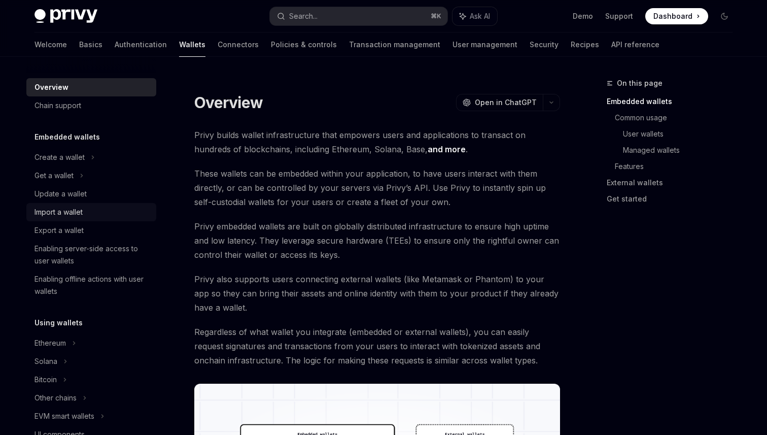
click at [83, 215] on div "Import a wallet" at bounding box center [58, 212] width 48 height 12
type textarea "*"
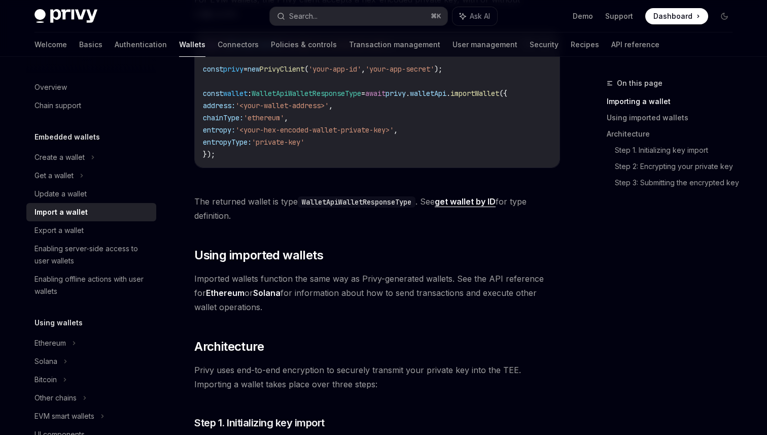
scroll to position [510, 0]
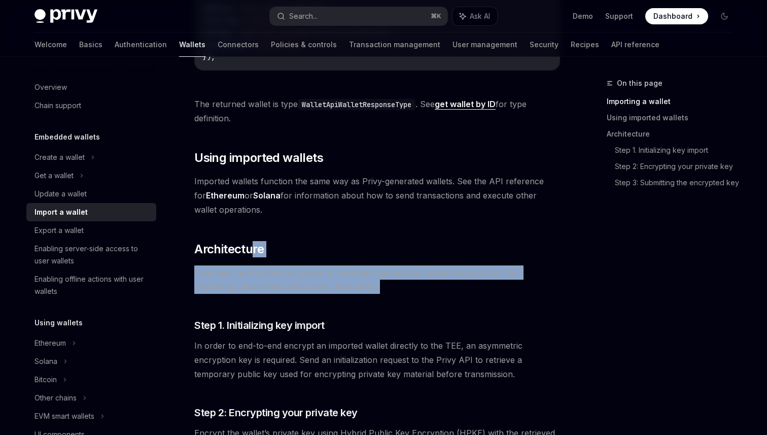
drag, startPoint x: 250, startPoint y: 245, endPoint x: 288, endPoint y: 310, distance: 74.8
click at [288, 310] on div "Privy enables you to import wallet private keys for use via the Privy API. . Th…" at bounding box center [377, 86] width 366 height 937
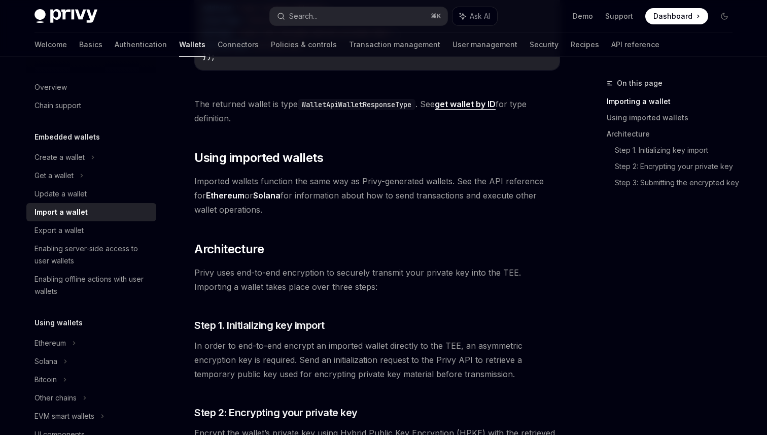
click at [308, 229] on div "Privy enables you to import wallet private keys for use via the Privy API. . Th…" at bounding box center [377, 86] width 366 height 937
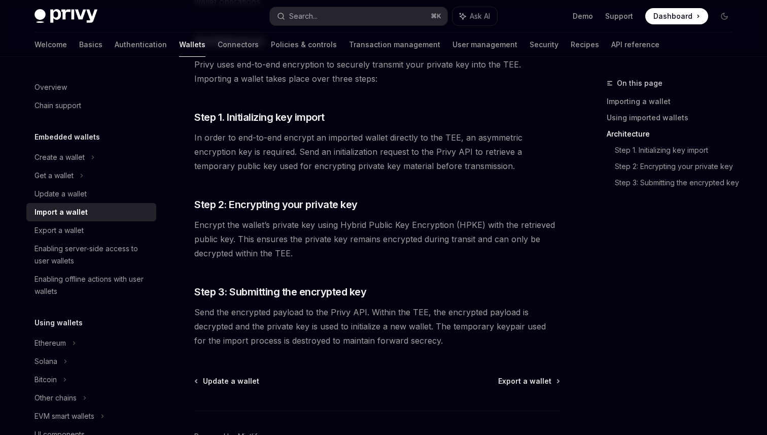
scroll to position [785, 0]
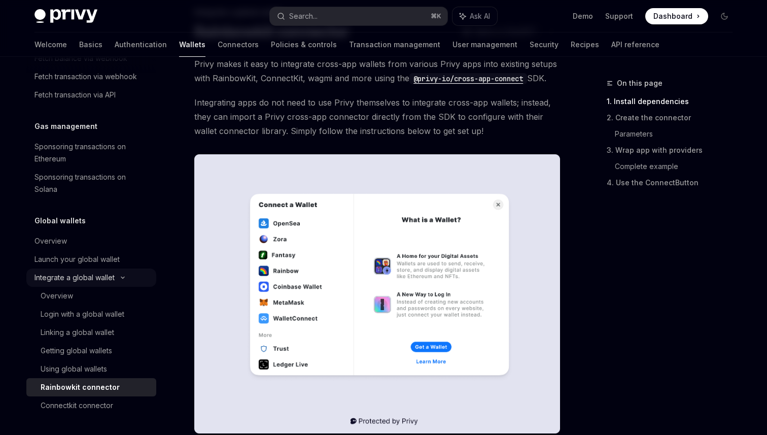
scroll to position [81, 0]
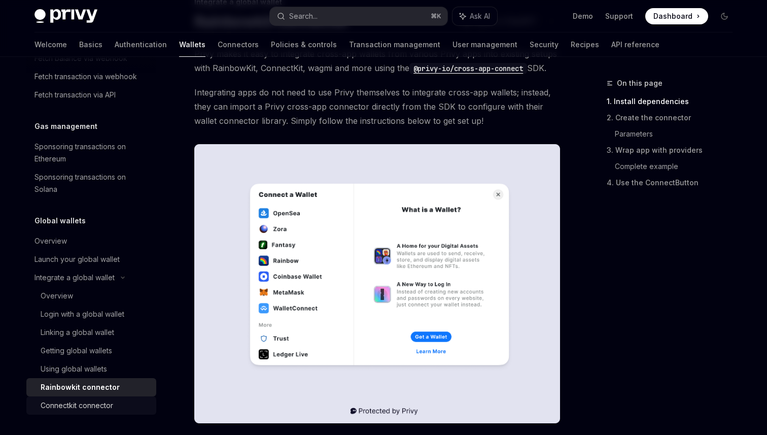
click at [93, 403] on div "Connectkit connector" at bounding box center [77, 405] width 73 height 12
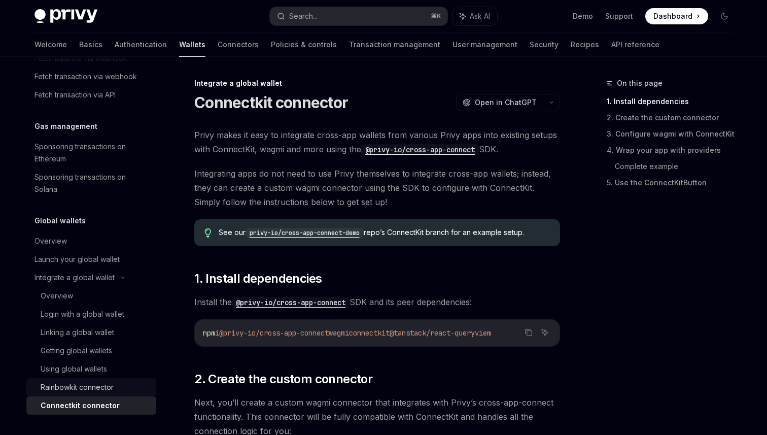
click at [96, 385] on div "Rainbowkit connector" at bounding box center [77, 387] width 73 height 12
type textarea "*"
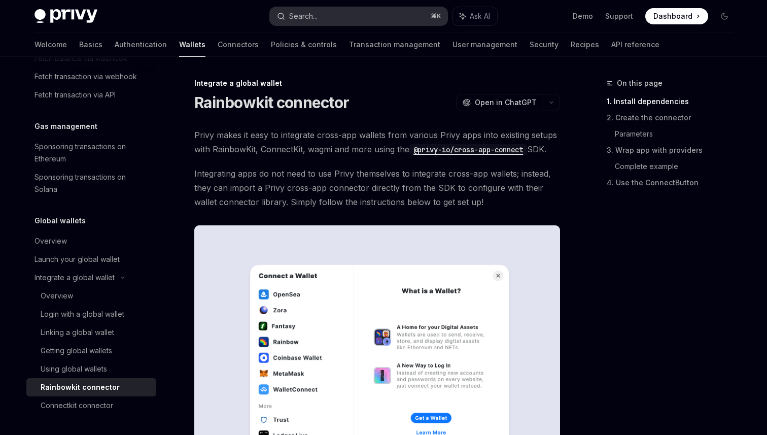
click at [359, 11] on button "Search... ⌘ K" at bounding box center [358, 16] width 177 height 18
click at [354, 24] on button "Search... ⌘ K" at bounding box center [358, 16] width 177 height 18
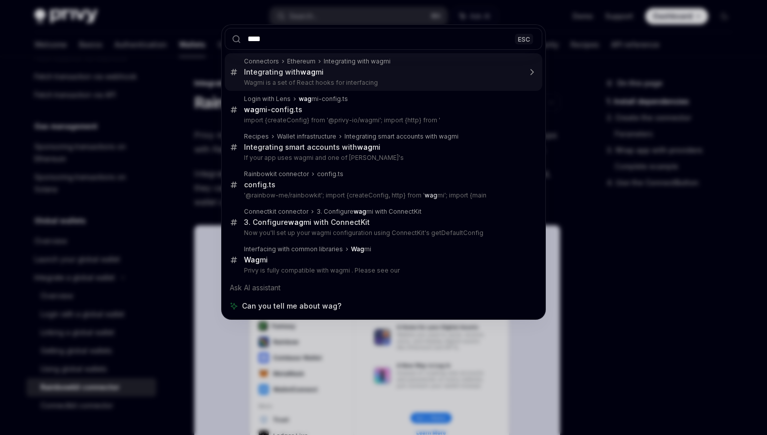
type input "*****"
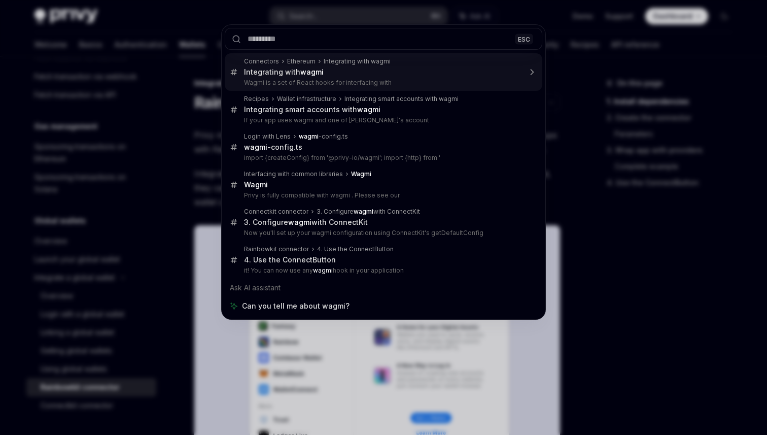
type textarea "*"
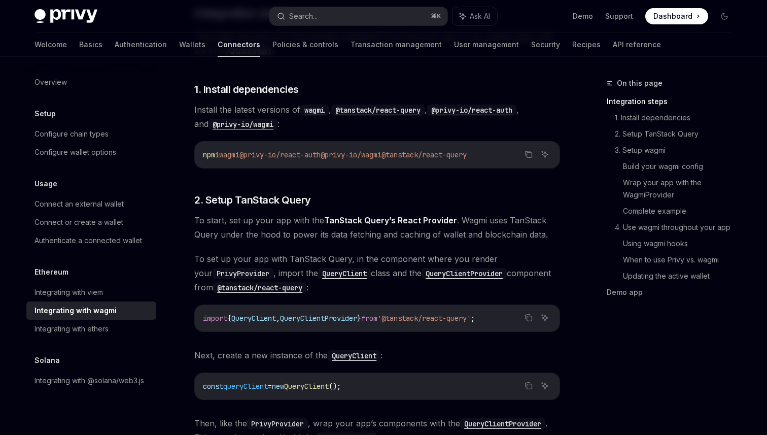
scroll to position [210, 0]
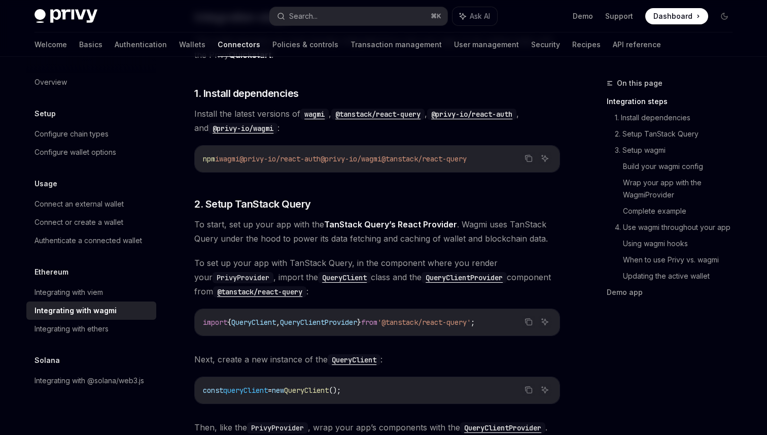
drag, startPoint x: 407, startPoint y: 158, endPoint x: 204, endPoint y: 162, distance: 202.9
click at [204, 162] on span "npm i wagmi @privy-io/react-auth @privy-io/wagmi @tanstack/react-query" at bounding box center [335, 158] width 264 height 9
copy span "npm i wagmi @privy-io/react-auth @privy-io/wagmi"
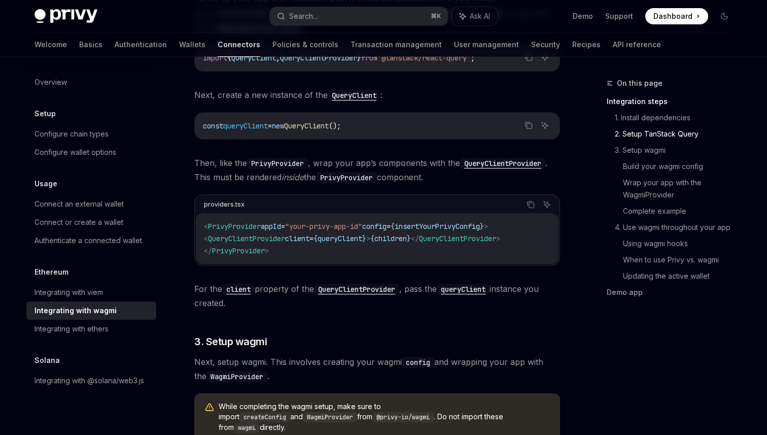
scroll to position [479, 0]
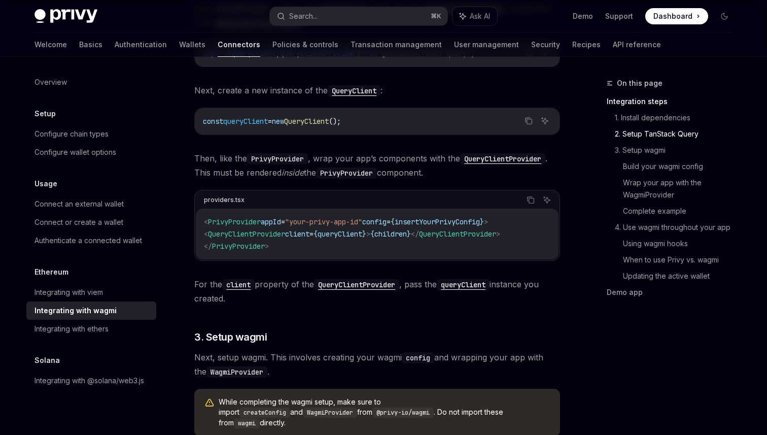
click at [342, 220] on span ""your-privy-app-id"" at bounding box center [323, 221] width 77 height 9
click at [311, 223] on span ""your-privy-app-id"" at bounding box center [323, 221] width 77 height 9
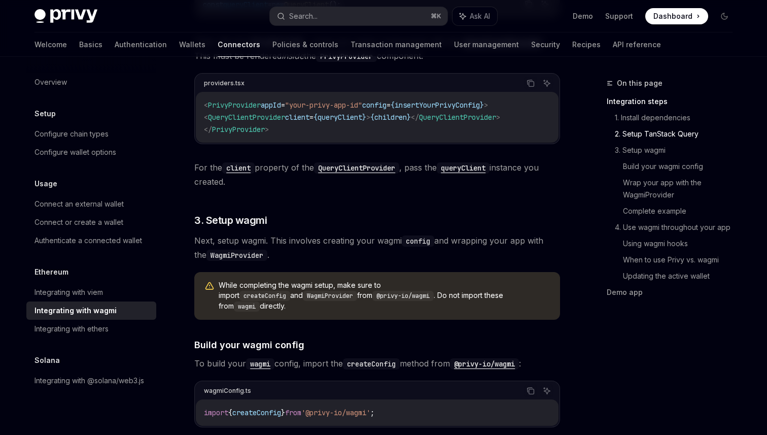
scroll to position [704, 0]
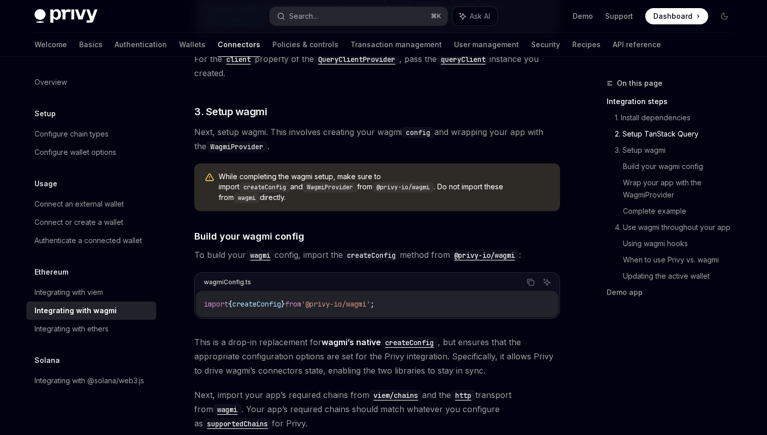
click at [367, 250] on code "createConfig" at bounding box center [371, 255] width 57 height 11
click at [331, 247] on span "To build your wagmi config, import the createConfig method from @privy-io/wagmi…" at bounding box center [377, 254] width 366 height 14
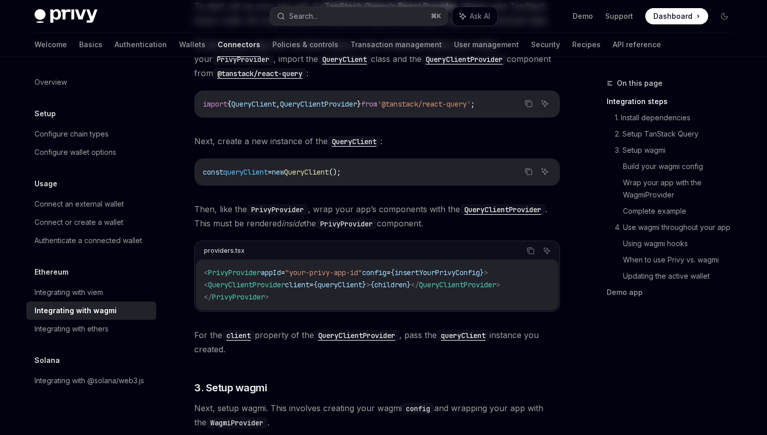
scroll to position [0, 0]
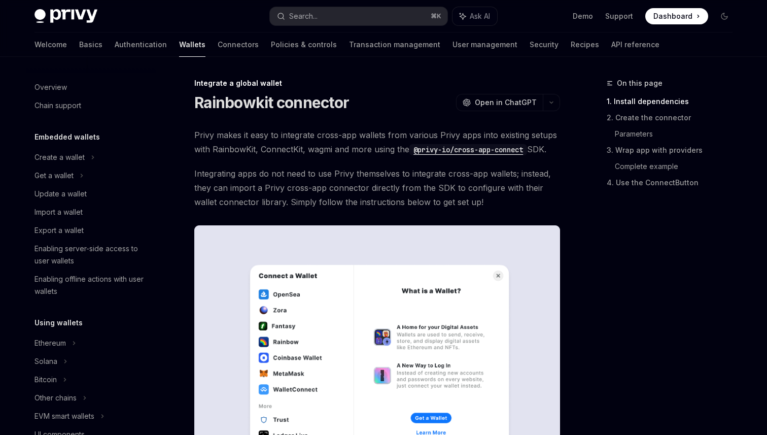
scroll to position [571, 0]
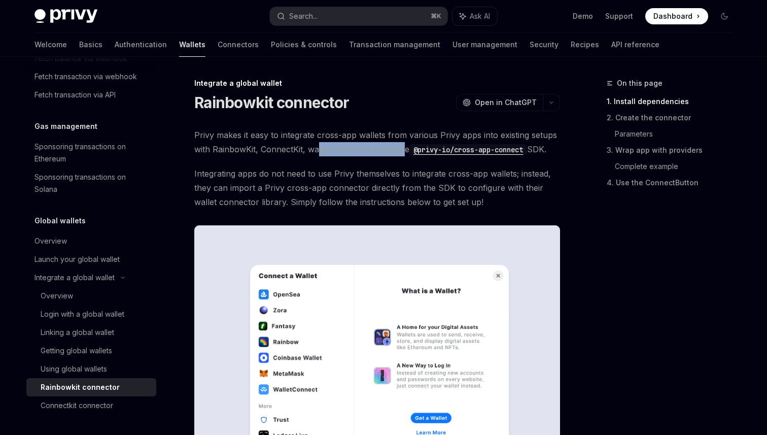
drag, startPoint x: 316, startPoint y: 147, endPoint x: 404, endPoint y: 146, distance: 87.2
click at [404, 147] on span "Privy makes it easy to integrate cross-app wallets from various Privy apps into…" at bounding box center [377, 142] width 366 height 28
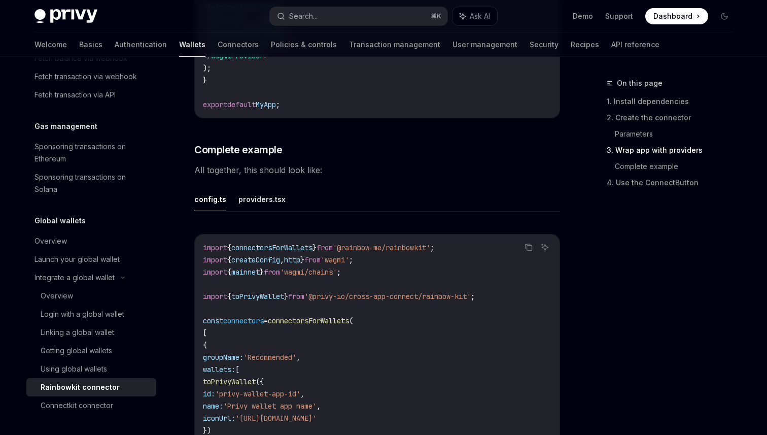
scroll to position [1877, 0]
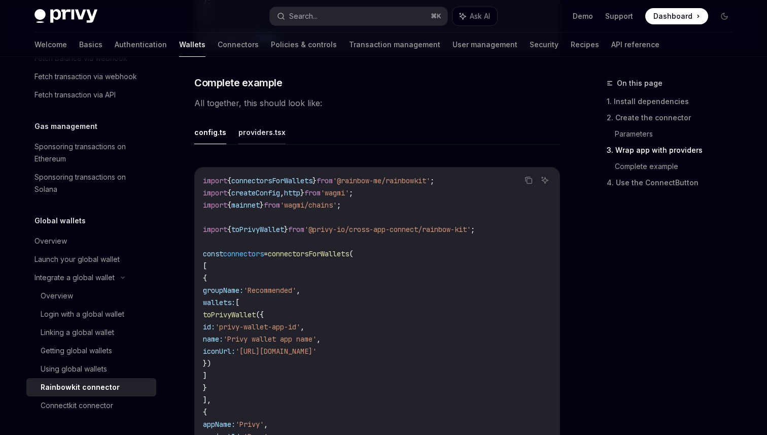
click at [253, 144] on button "providers.tsx" at bounding box center [261, 132] width 47 height 24
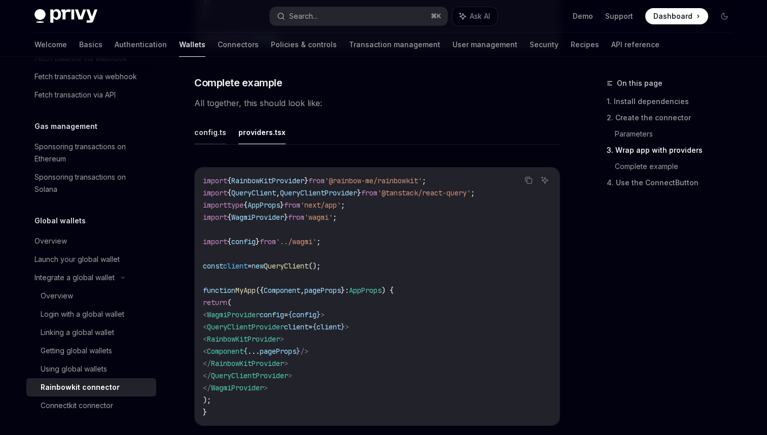
click at [220, 144] on button "config.ts" at bounding box center [210, 132] width 32 height 24
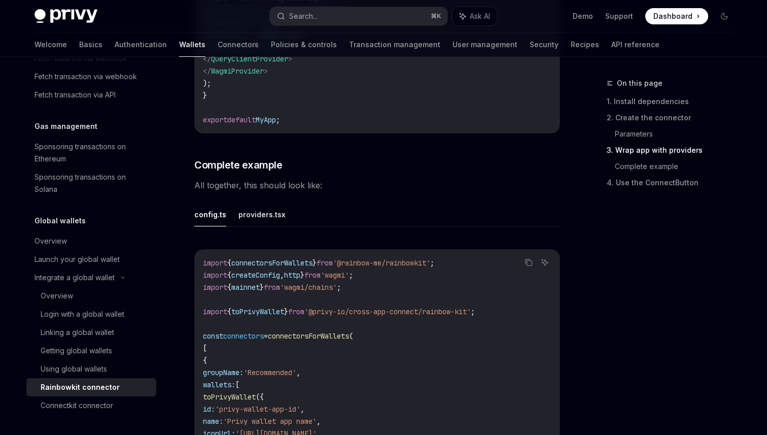
scroll to position [1774, 0]
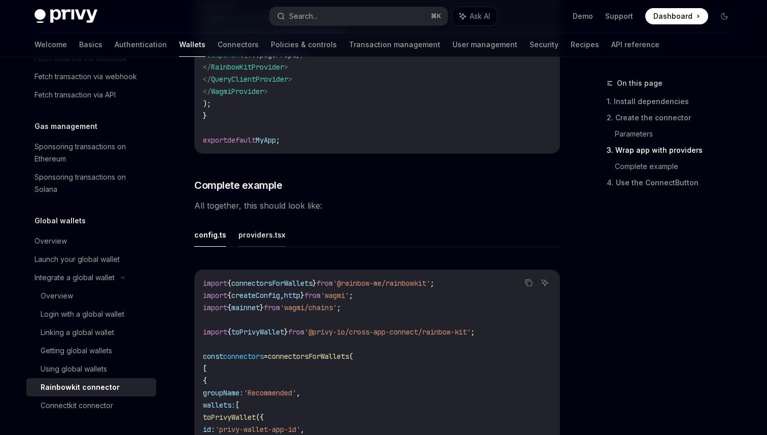
click at [272, 246] on button "providers.tsx" at bounding box center [261, 235] width 47 height 24
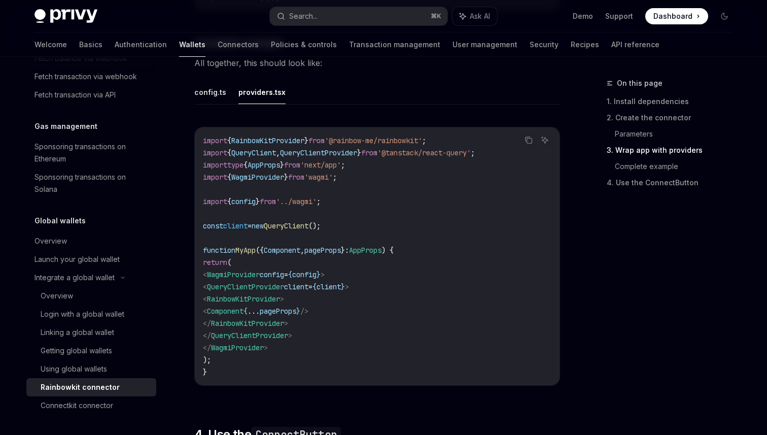
scroll to position [1927, 0]
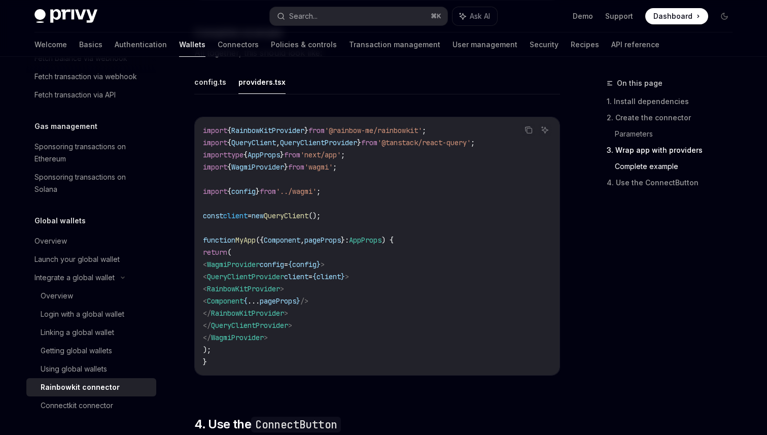
click at [308, 220] on span "QueryClient" at bounding box center [286, 215] width 45 height 9
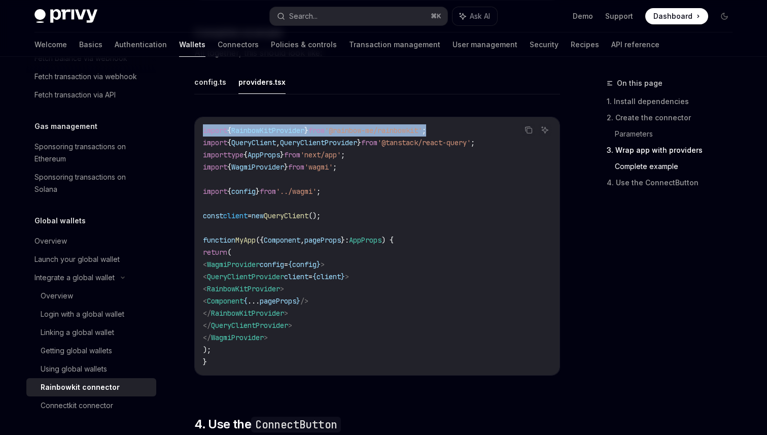
drag, startPoint x: 458, startPoint y: 147, endPoint x: 200, endPoint y: 149, distance: 258.1
click at [200, 149] on div "import { RainbowKitProvider } from '@rainbow-me/rainbowkit' ; import { QueryCli…" at bounding box center [377, 246] width 365 height 258
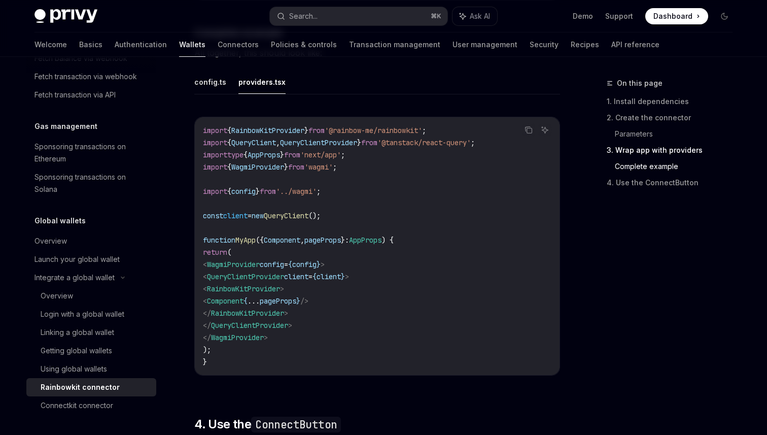
click at [430, 173] on code "import { RainbowKitProvider } from '@rainbow-me/rainbowkit' ; import { QueryCli…" at bounding box center [377, 245] width 348 height 243
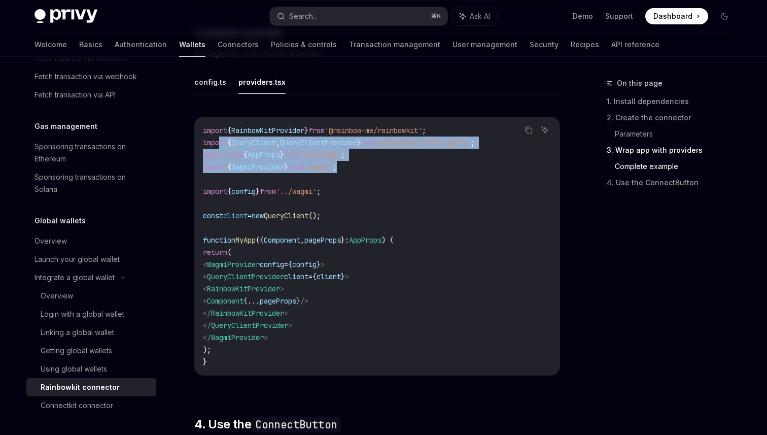
drag, startPoint x: 387, startPoint y: 187, endPoint x: 221, endPoint y: 159, distance: 168.7
click at [221, 159] on code "import { RainbowKitProvider } from '@rainbow-me/rainbowkit' ; import { QueryCli…" at bounding box center [377, 245] width 348 height 243
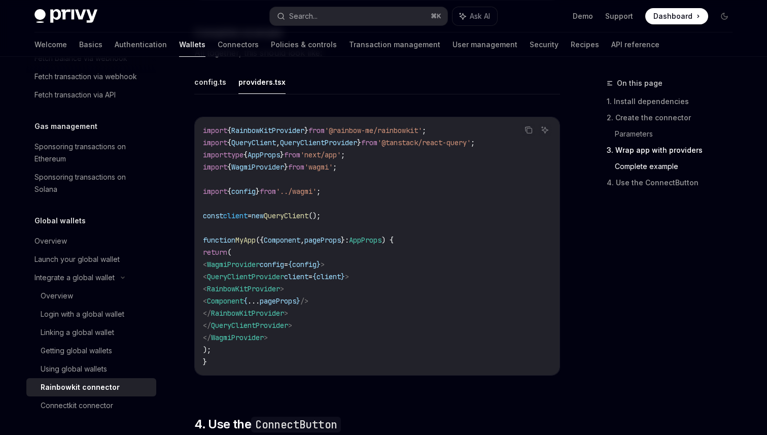
click at [319, 171] on span "'wagmi'" at bounding box center [318, 166] width 28 height 9
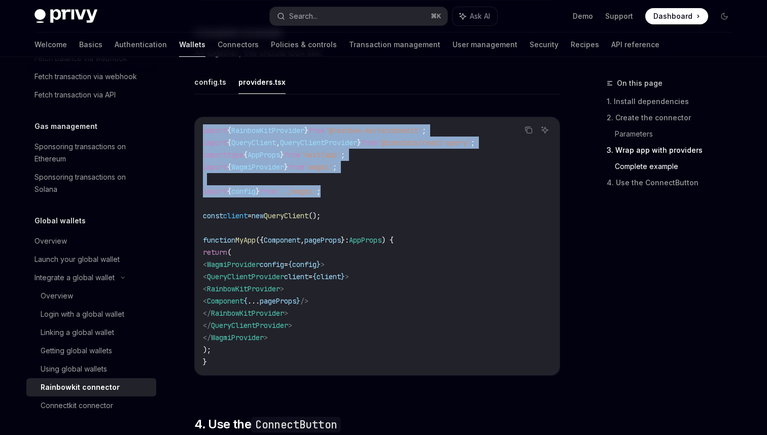
drag, startPoint x: 346, startPoint y: 210, endPoint x: 203, endPoint y: 148, distance: 156.0
click at [203, 148] on code "import { RainbowKitProvider } from '@rainbow-me/rainbowkit' ; import { QueryCli…" at bounding box center [377, 245] width 348 height 243
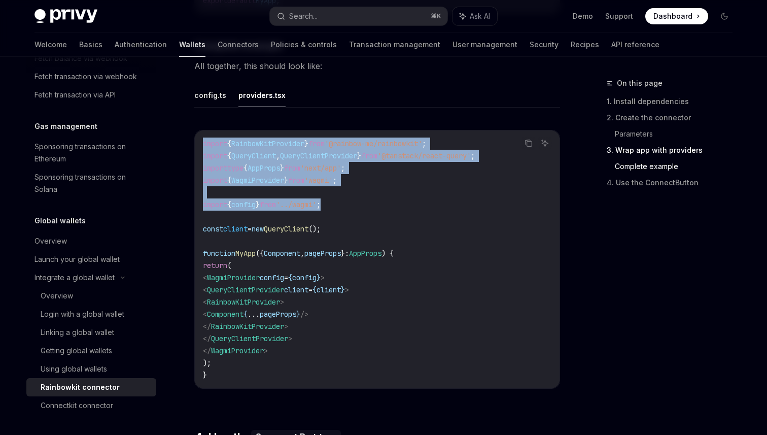
copy code "import { RainbowKitProvider } from '@rainbow-me/rainbowkit' ; import { QueryCli…"
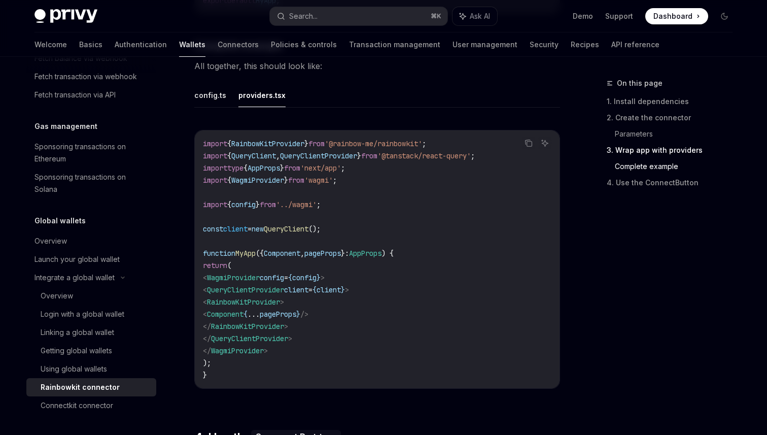
click at [333, 185] on span "'wagmi'" at bounding box center [318, 179] width 28 height 9
click at [212, 107] on button "config.ts" at bounding box center [210, 95] width 32 height 24
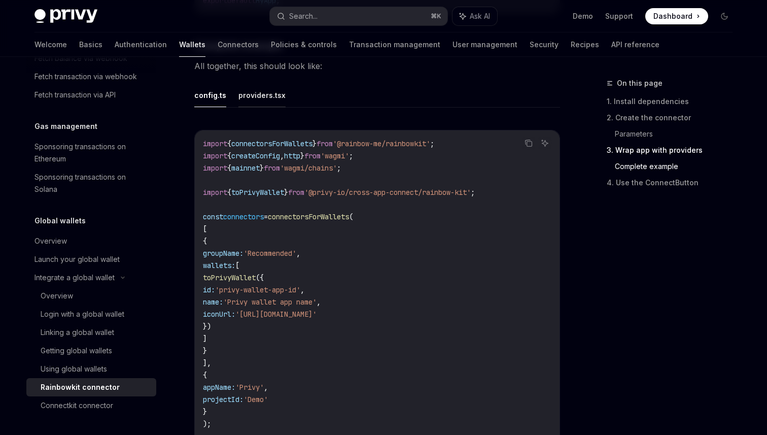
click at [239, 107] on button "providers.tsx" at bounding box center [261, 95] width 47 height 24
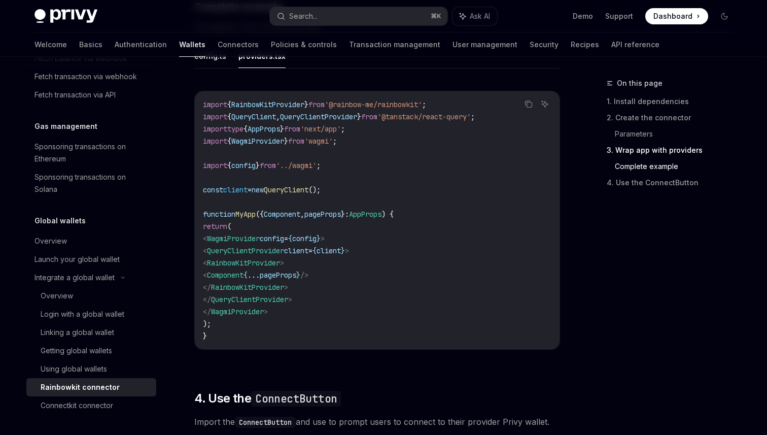
scroll to position [1954, 0]
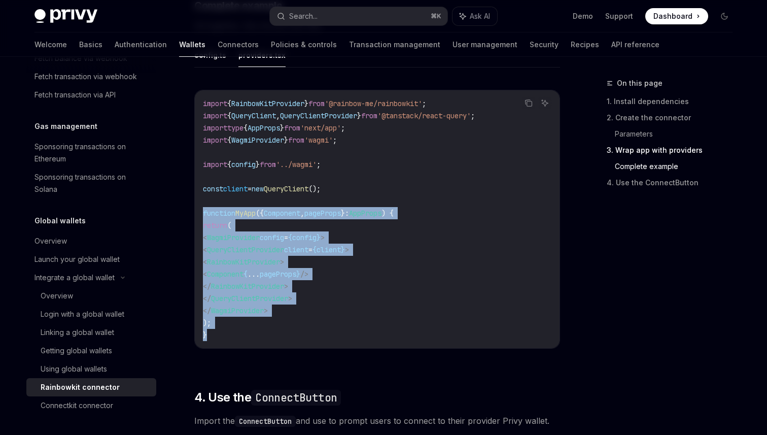
drag, startPoint x: 232, startPoint y: 352, endPoint x: 201, endPoint y: 234, distance: 122.1
click at [201, 233] on div "import { RainbowKitProvider } from '@rainbow-me/rainbowkit' ; import { QueryCli…" at bounding box center [377, 219] width 365 height 258
copy code "function MyApp ({ Component , pageProps } : AppProps ) { return ( < WagmiProvid…"
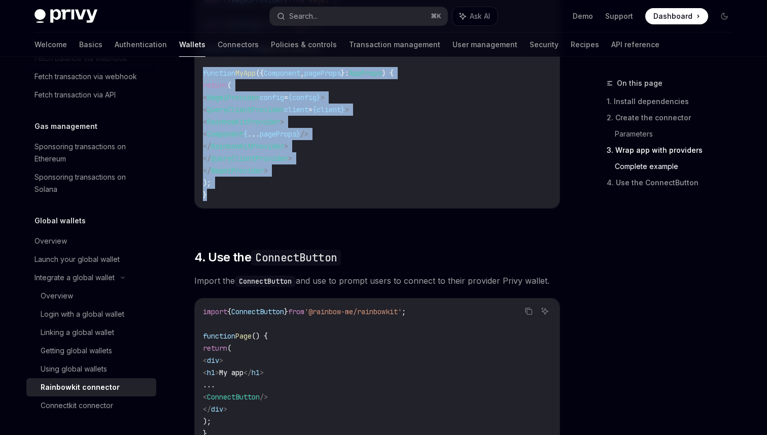
scroll to position [1948, 0]
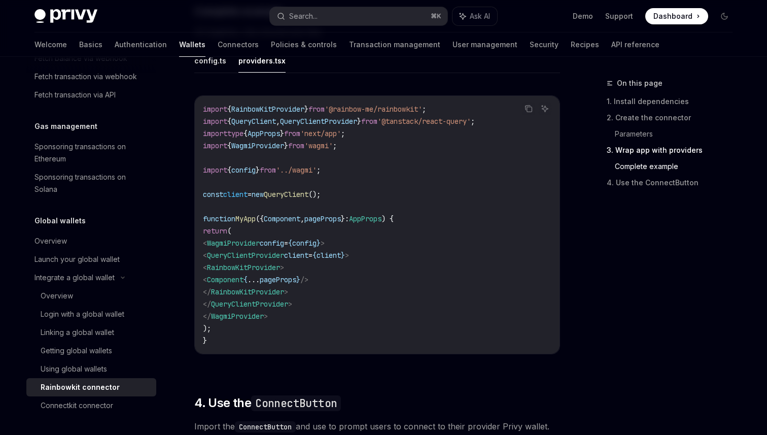
click at [321, 174] on span ";" at bounding box center [318, 169] width 4 height 9
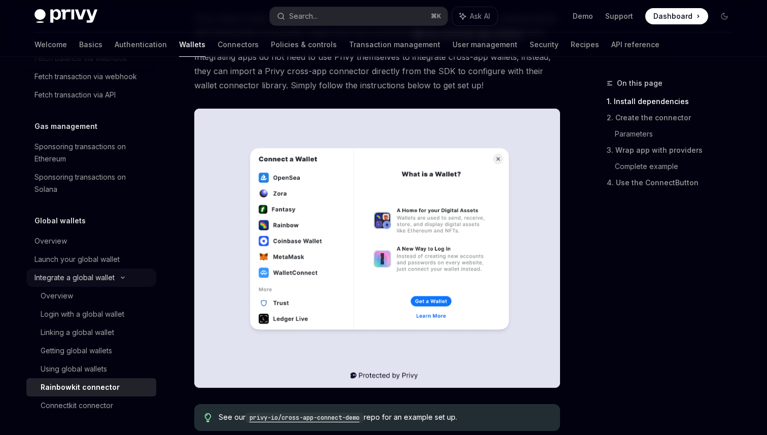
scroll to position [118, 0]
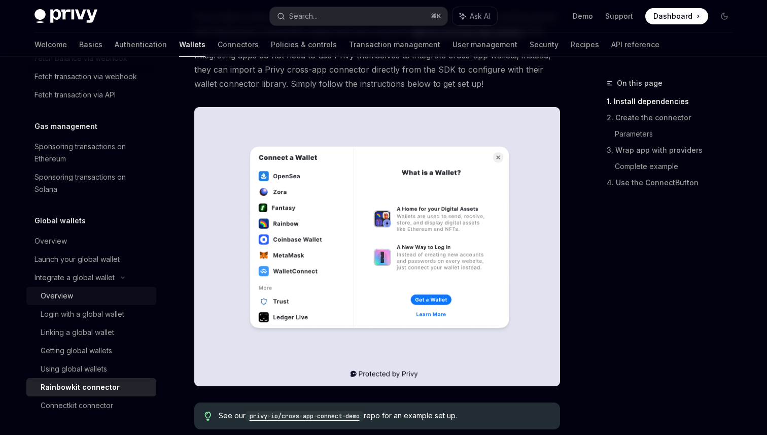
click at [62, 299] on div "Overview" at bounding box center [57, 296] width 32 height 12
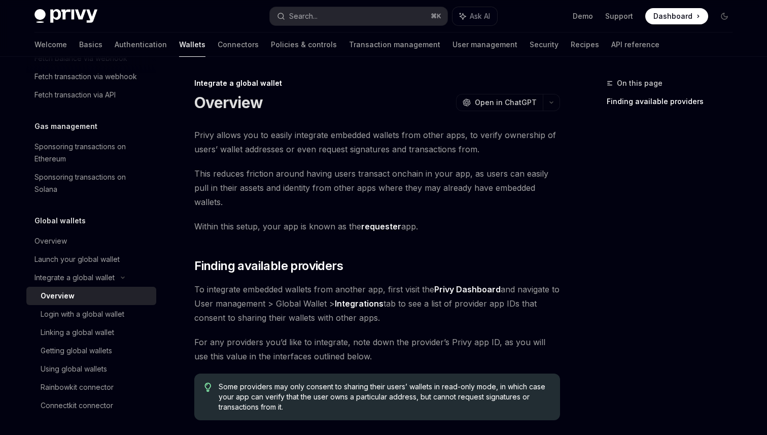
scroll to position [122, 0]
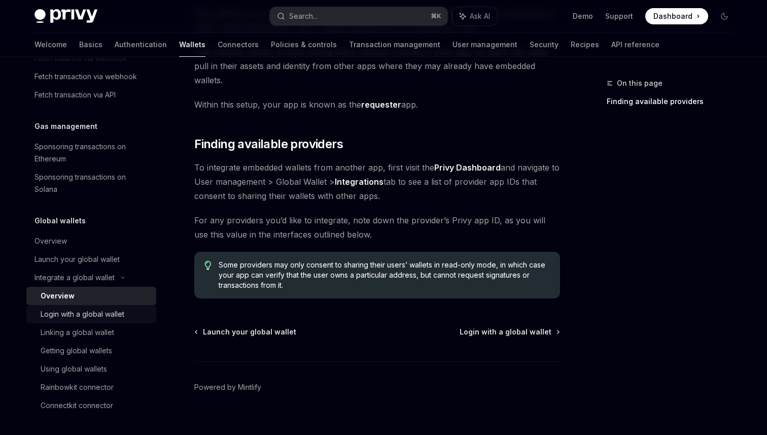
click at [92, 313] on div "Login with a global wallet" at bounding box center [83, 314] width 84 height 12
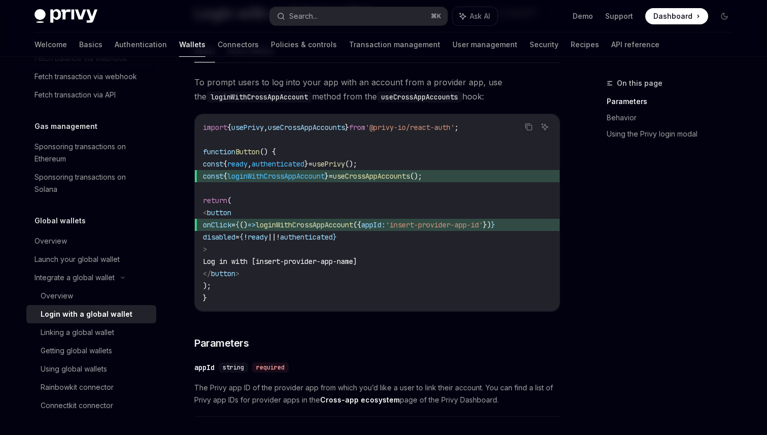
scroll to position [77, 0]
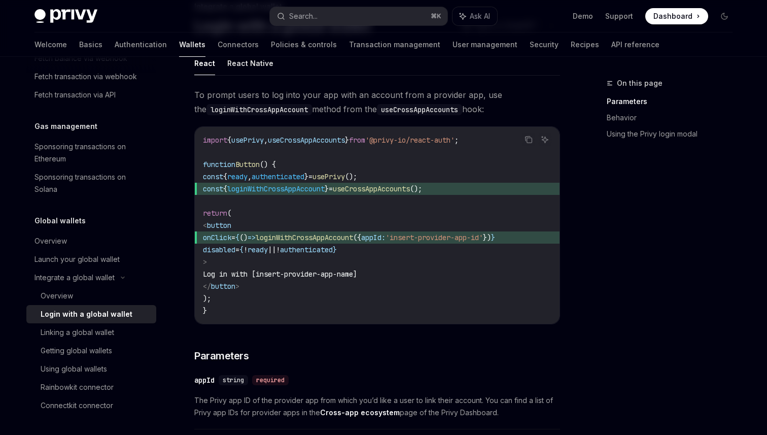
click at [125, 265] on div "Overview Chain support Embedded wallets Create a wallet Get a wallet Update a w…" at bounding box center [99, 246] width 146 height 378
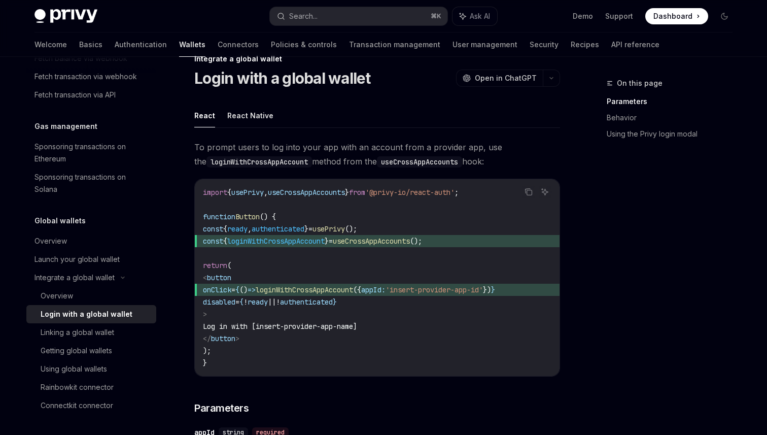
scroll to position [23, 0]
click at [262, 116] on button "React Native" at bounding box center [250, 116] width 46 height 24
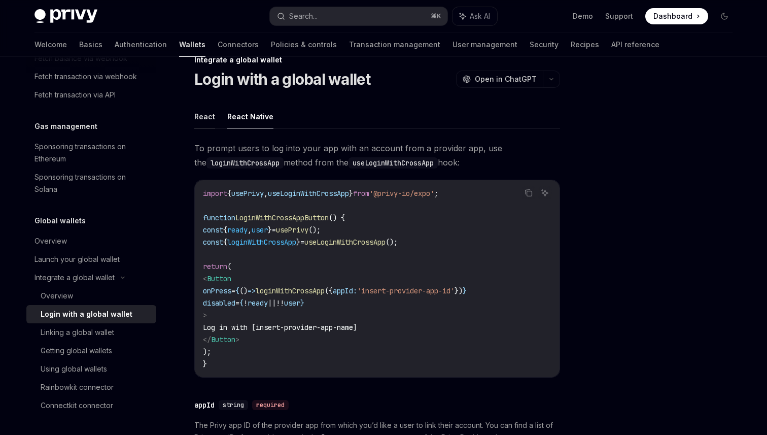
click at [210, 116] on button "React" at bounding box center [204, 116] width 21 height 24
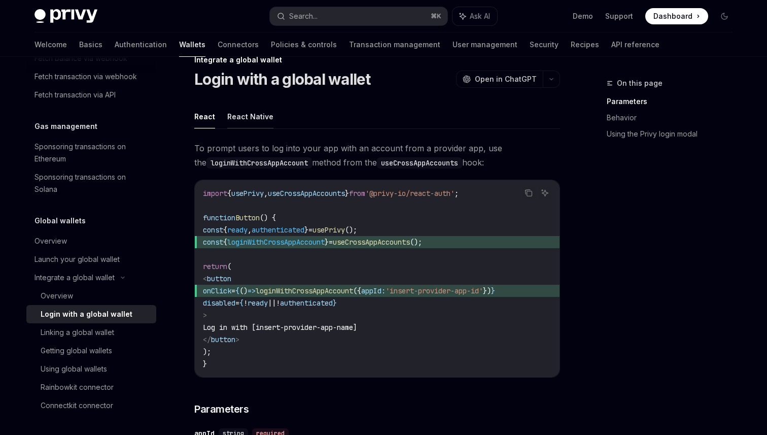
click at [242, 118] on button "React Native" at bounding box center [250, 116] width 46 height 24
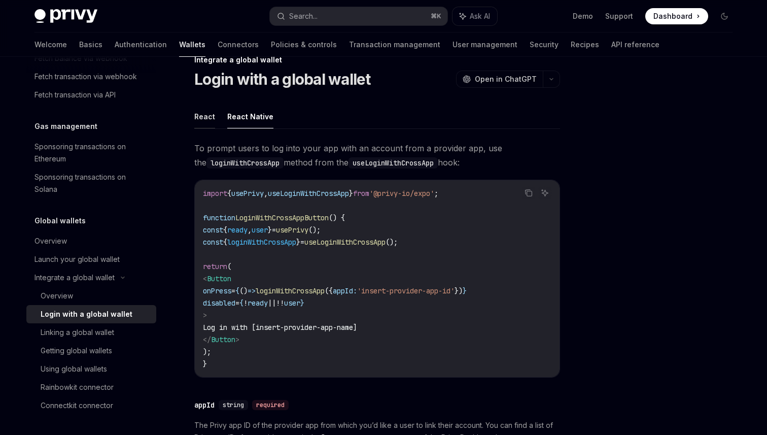
click at [210, 117] on button "React" at bounding box center [204, 116] width 21 height 24
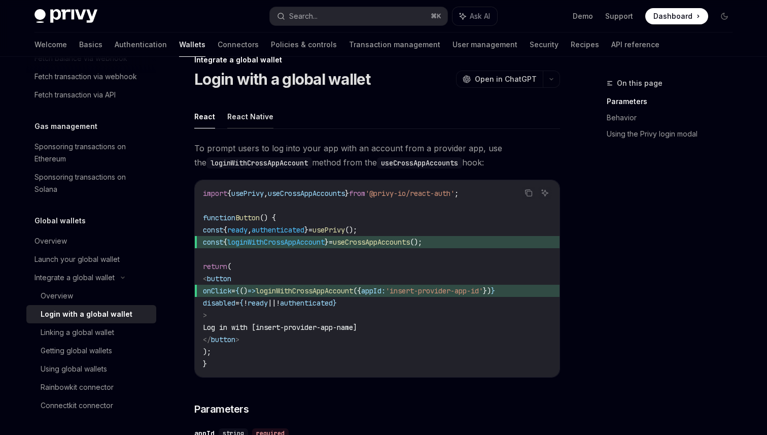
click at [228, 118] on button "React Native" at bounding box center [250, 116] width 46 height 24
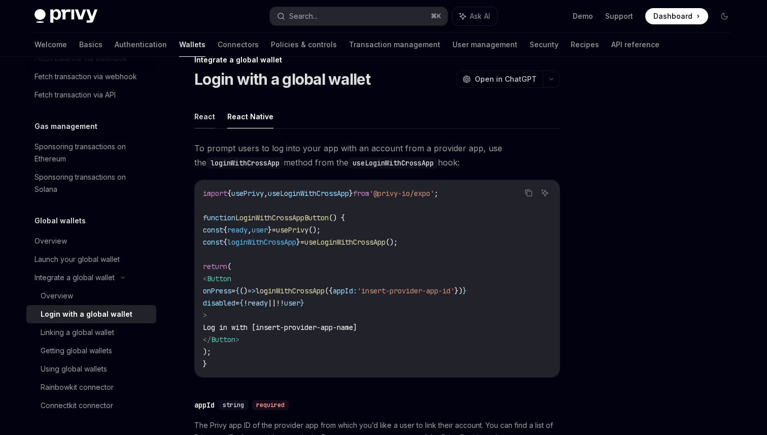
click at [199, 116] on button "React" at bounding box center [204, 116] width 21 height 24
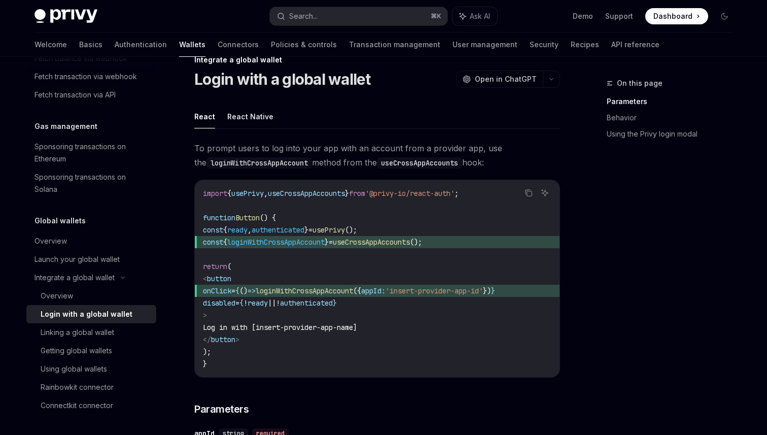
click at [218, 116] on ul "React React Native" at bounding box center [377, 116] width 366 height 24
click at [230, 116] on button "React Native" at bounding box center [250, 116] width 46 height 24
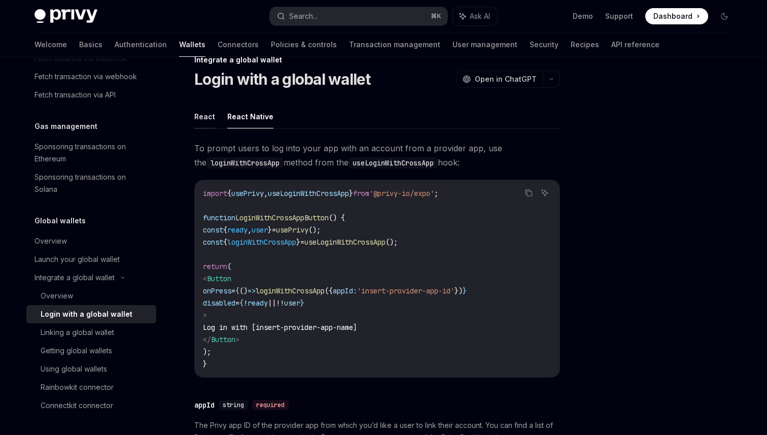
click at [205, 117] on button "React" at bounding box center [204, 116] width 21 height 24
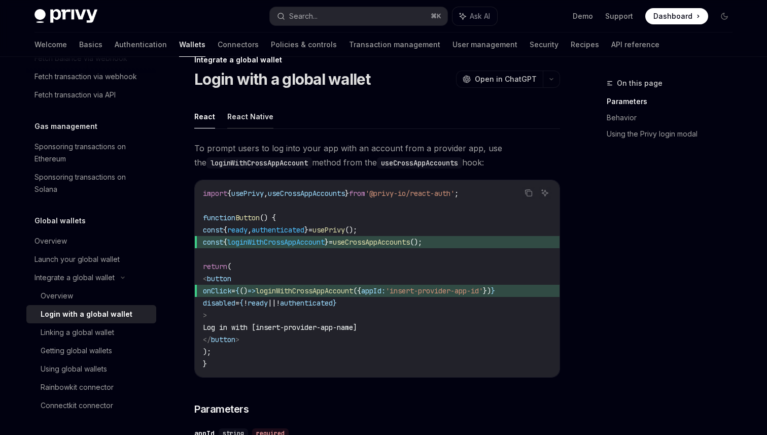
click at [237, 117] on button "React Native" at bounding box center [250, 116] width 46 height 24
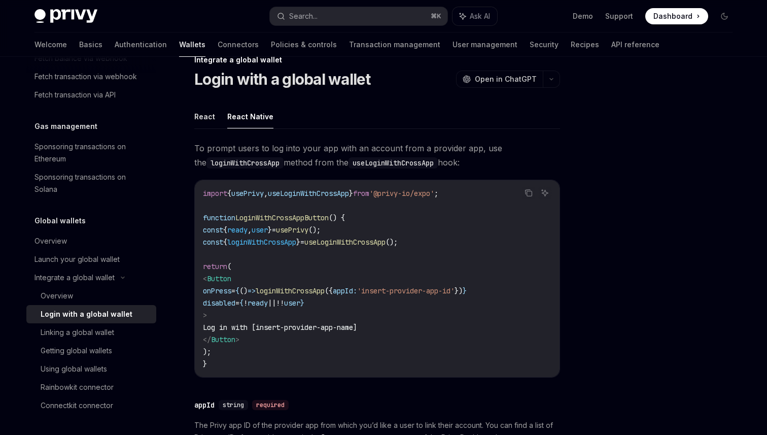
click at [215, 114] on ul "React React Native" at bounding box center [377, 116] width 366 height 24
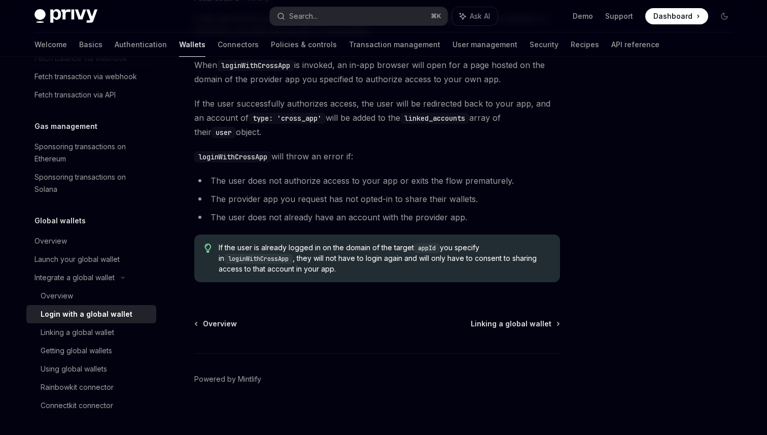
scroll to position [501, 0]
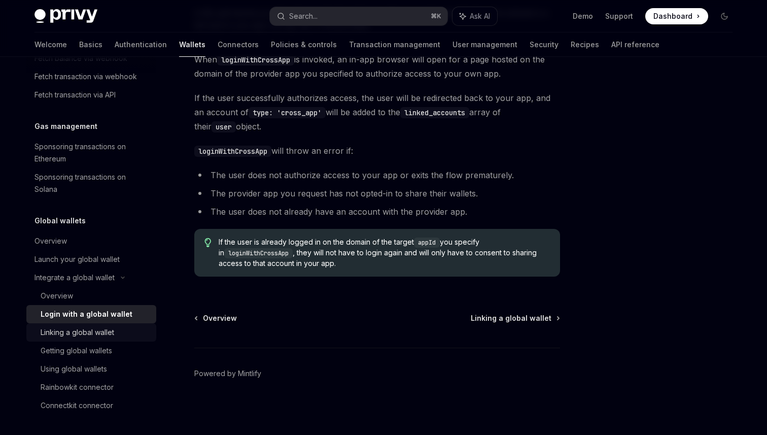
click at [77, 335] on div "Linking a global wallet" at bounding box center [78, 332] width 74 height 12
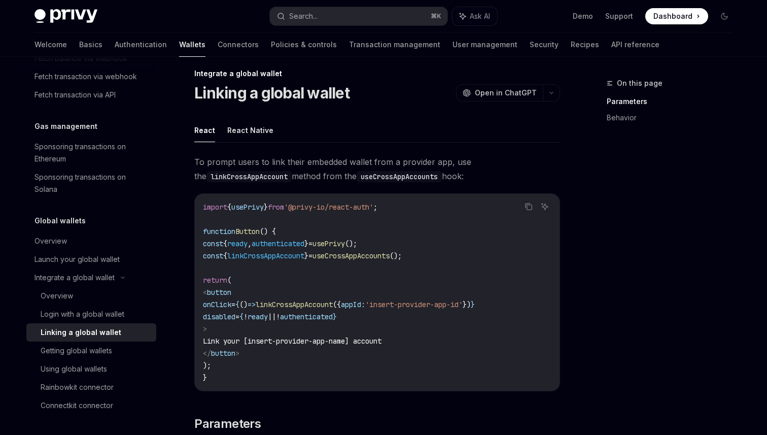
scroll to position [11, 0]
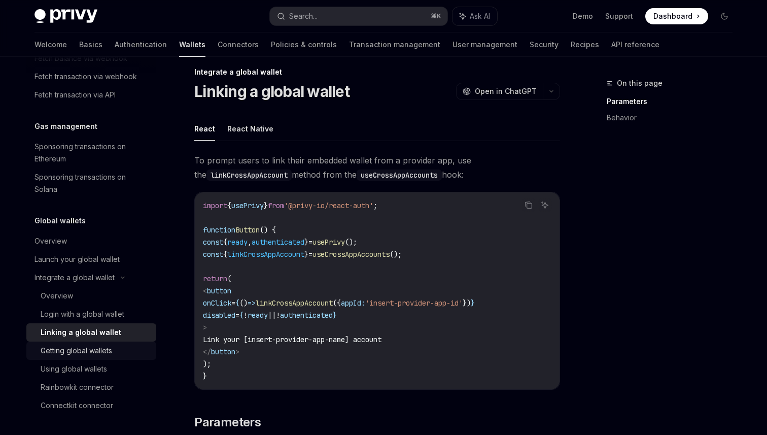
click at [98, 345] on div "Getting global wallets" at bounding box center [77, 350] width 72 height 12
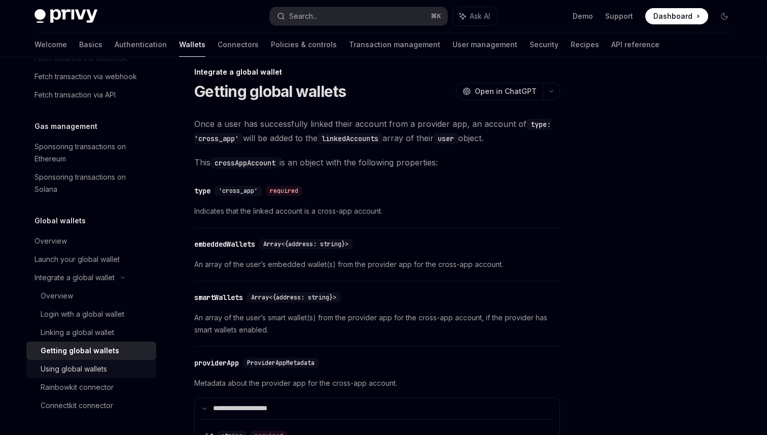
click at [100, 365] on div "Using global wallets" at bounding box center [74, 369] width 66 height 12
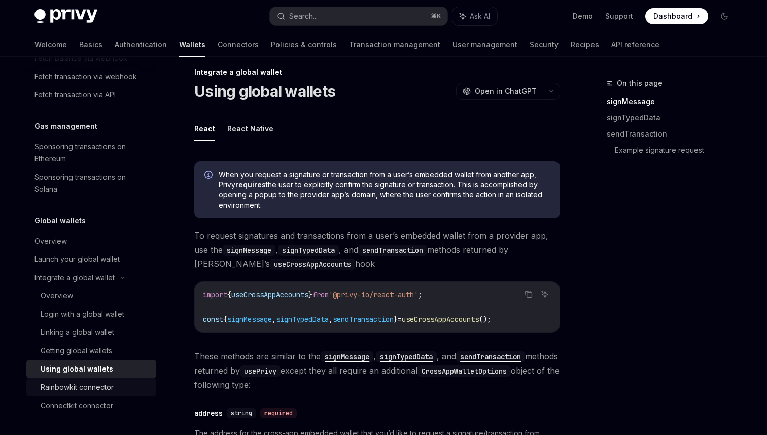
click at [98, 380] on link "Rainbowkit connector" at bounding box center [91, 387] width 130 height 18
type textarea "*"
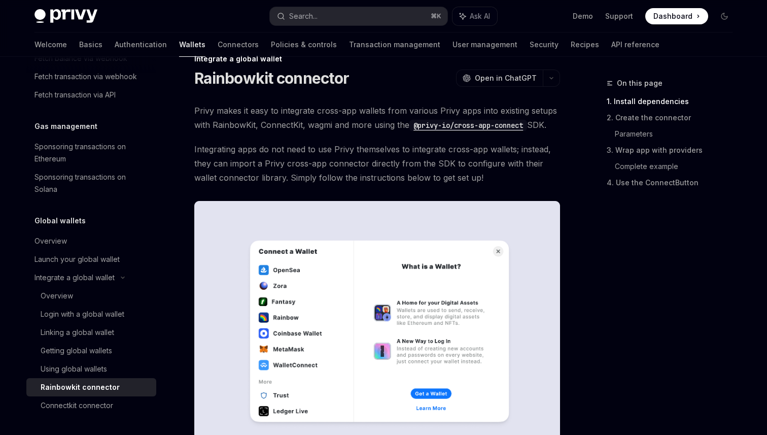
scroll to position [25, 0]
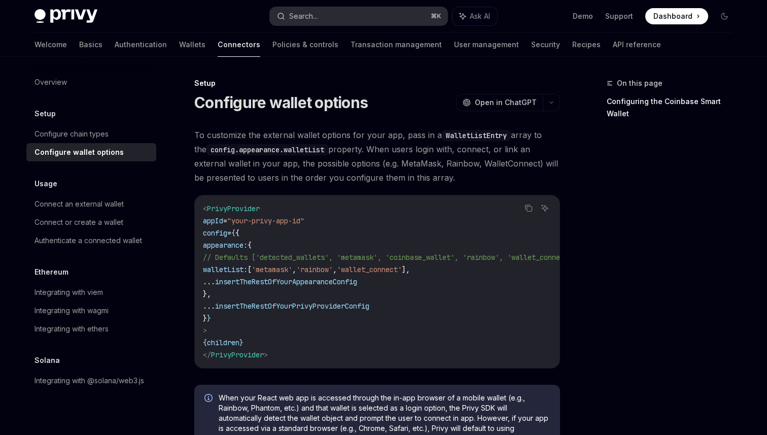
click at [368, 18] on button "Search... ⌘ K" at bounding box center [358, 16] width 177 height 18
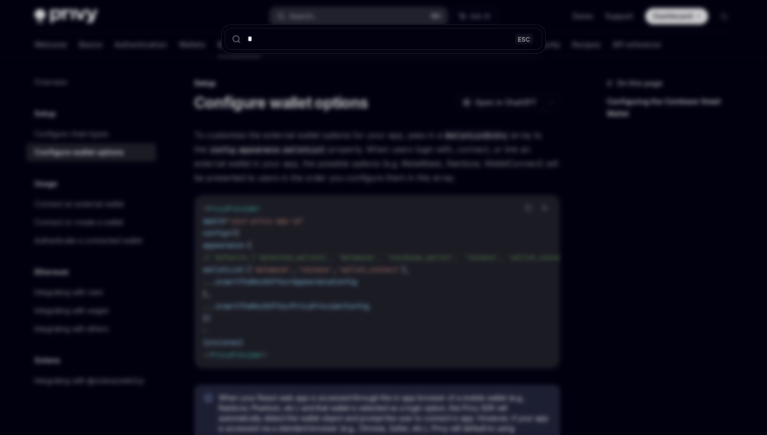
type input "**"
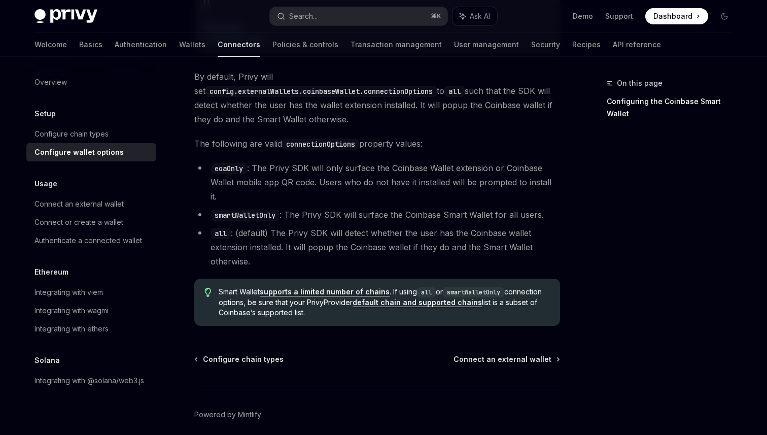
scroll to position [1434, 0]
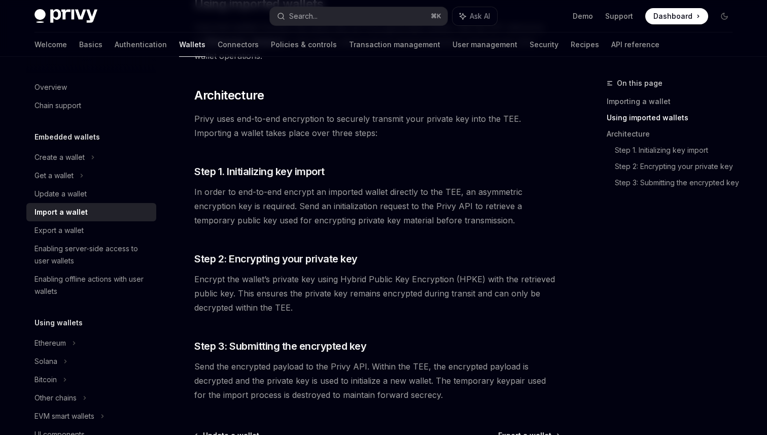
scroll to position [785, 0]
